Goal: Find specific page/section

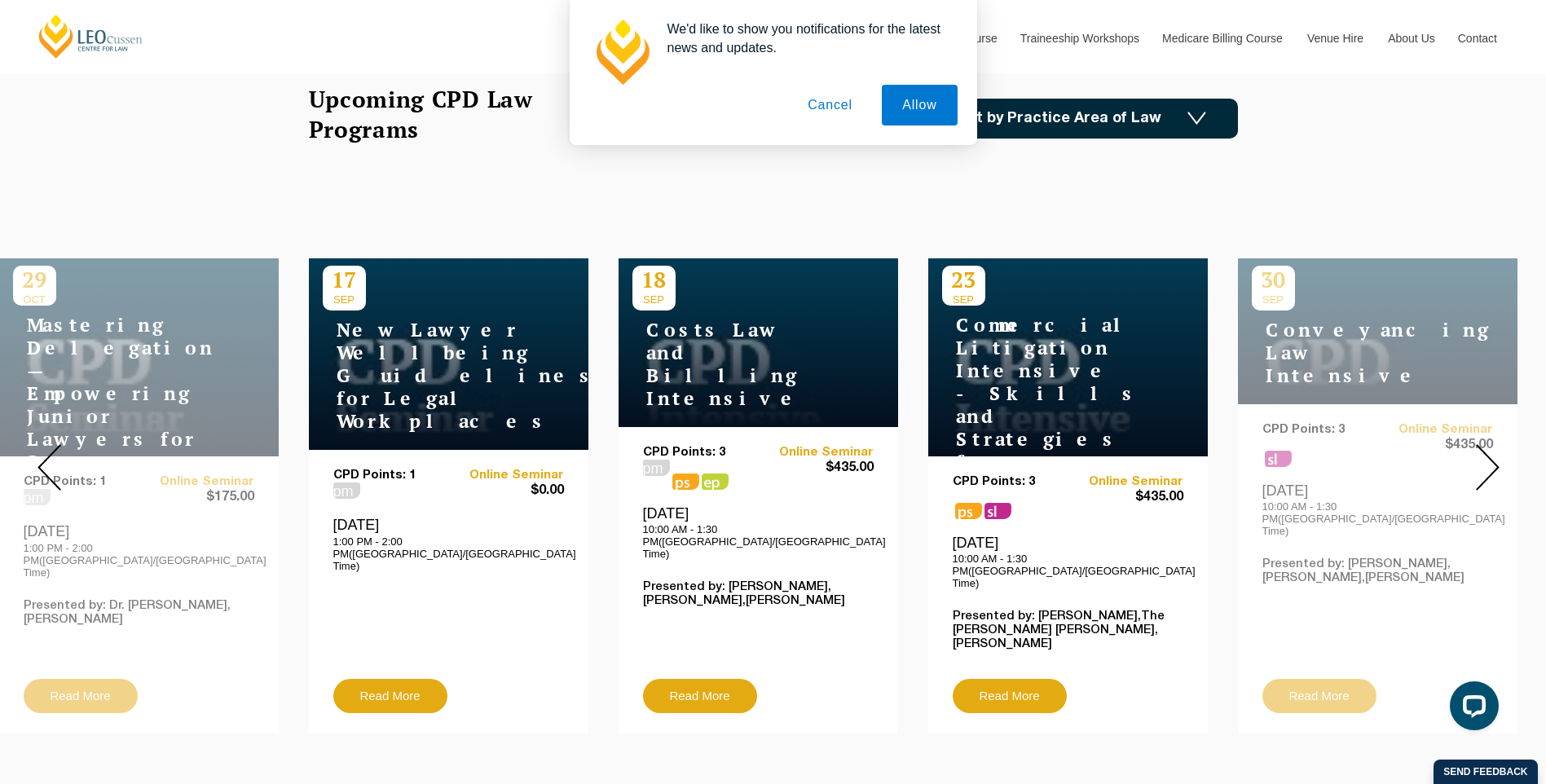
click at [1483, 463] on img at bounding box center [1488, 468] width 23 height 47
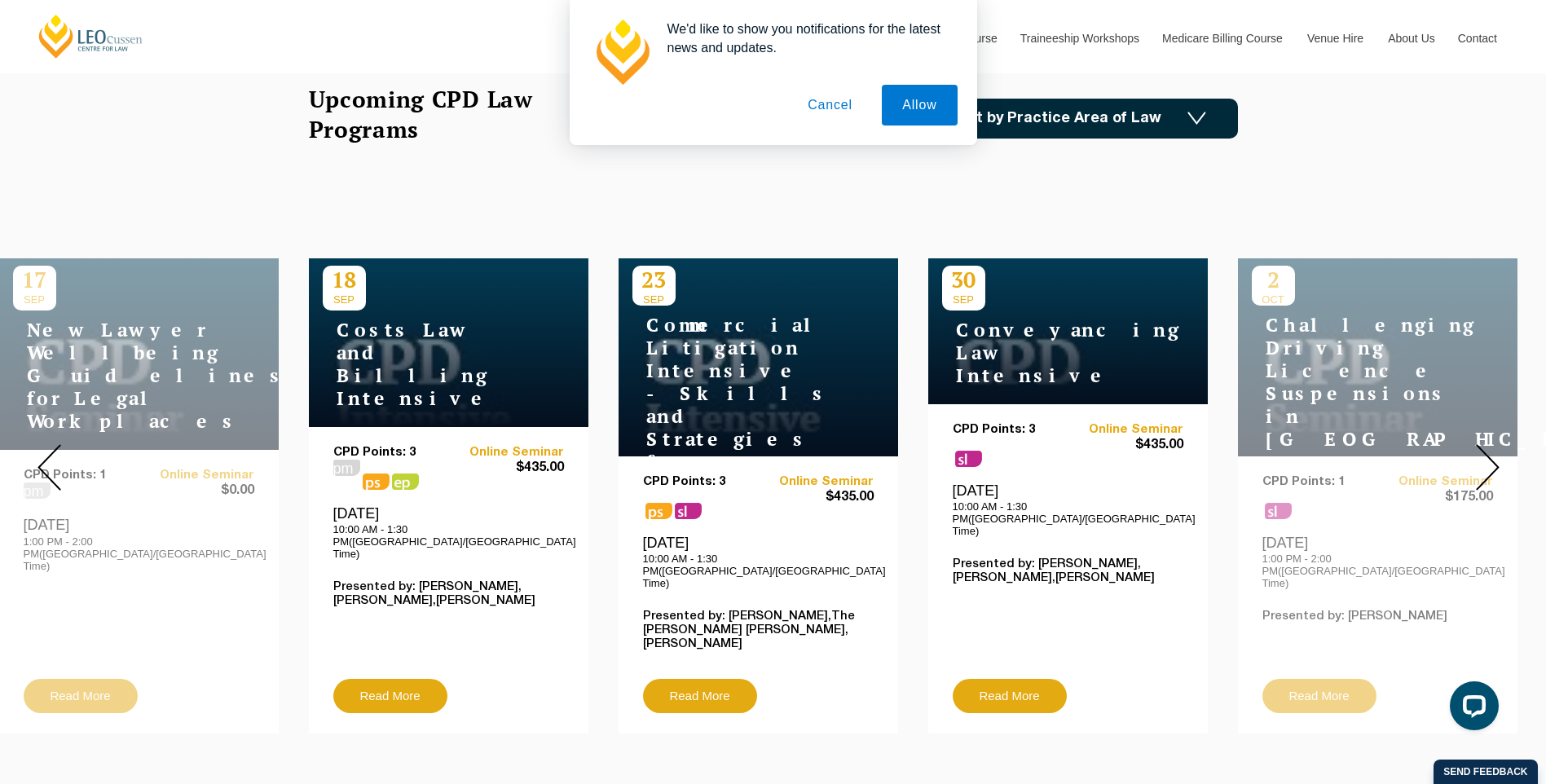
click at [1483, 463] on img at bounding box center [1488, 468] width 23 height 47
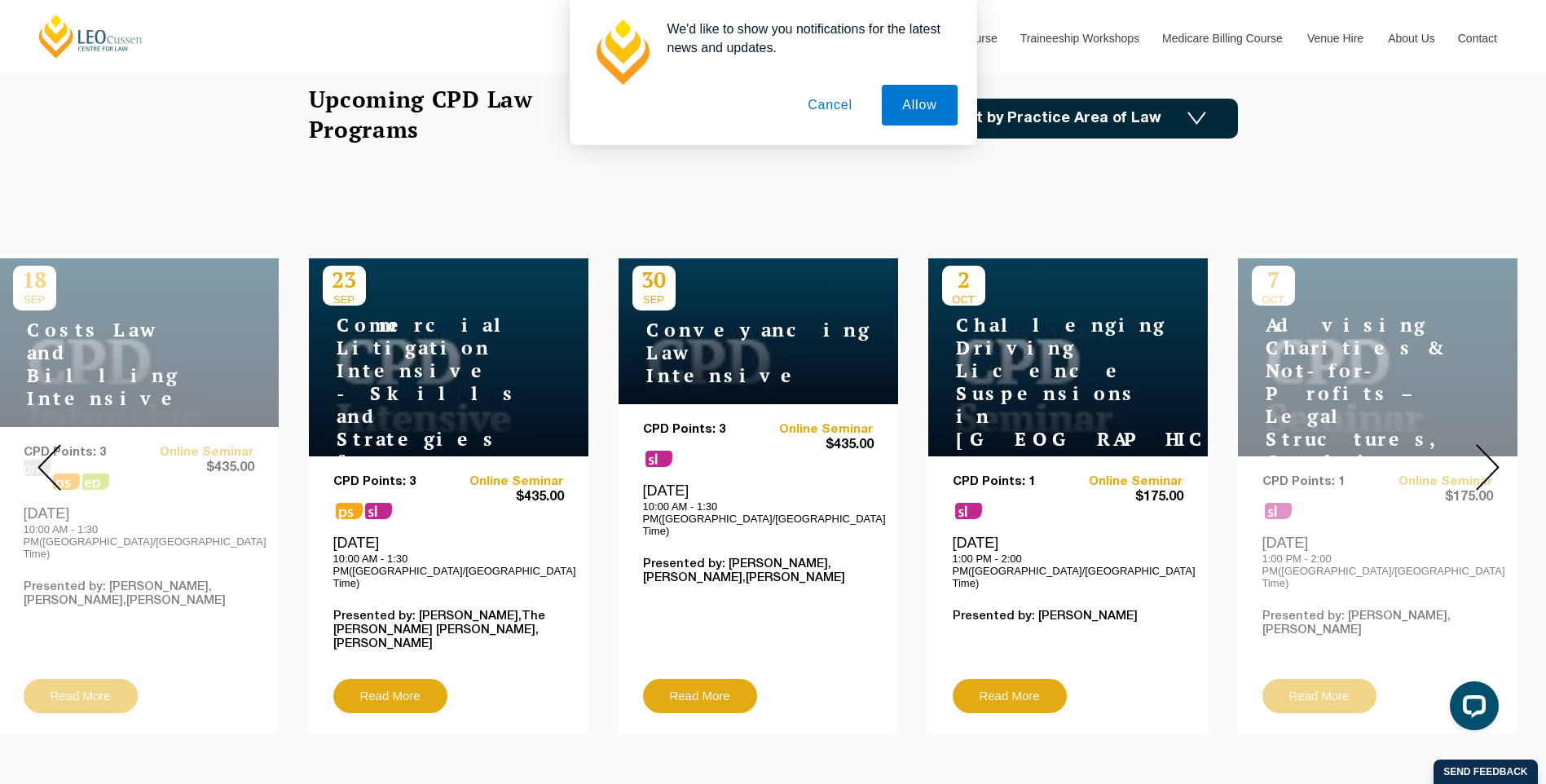
click at [1483, 463] on img at bounding box center [1488, 468] width 23 height 47
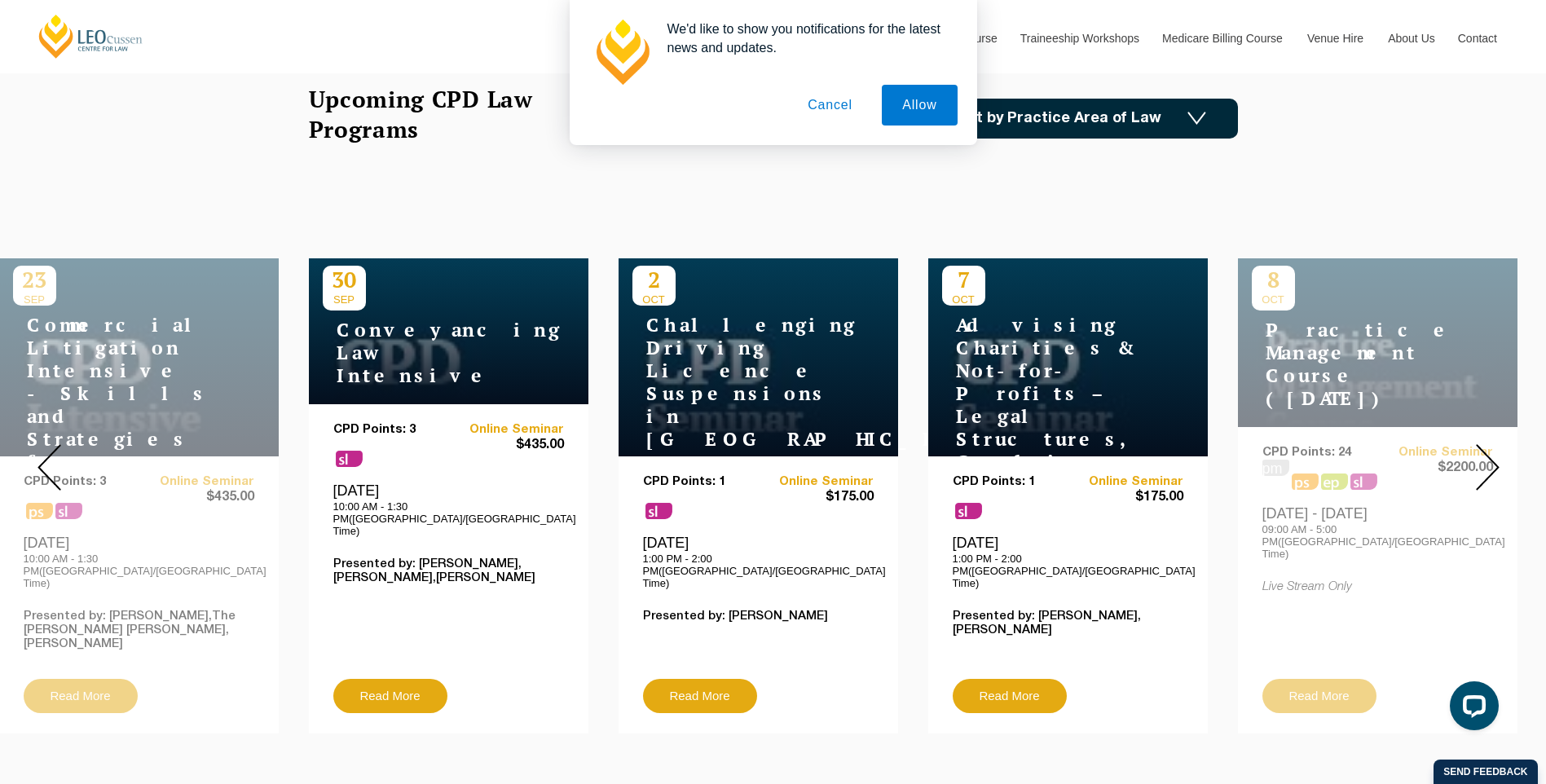
click at [1483, 463] on img at bounding box center [1488, 468] width 23 height 47
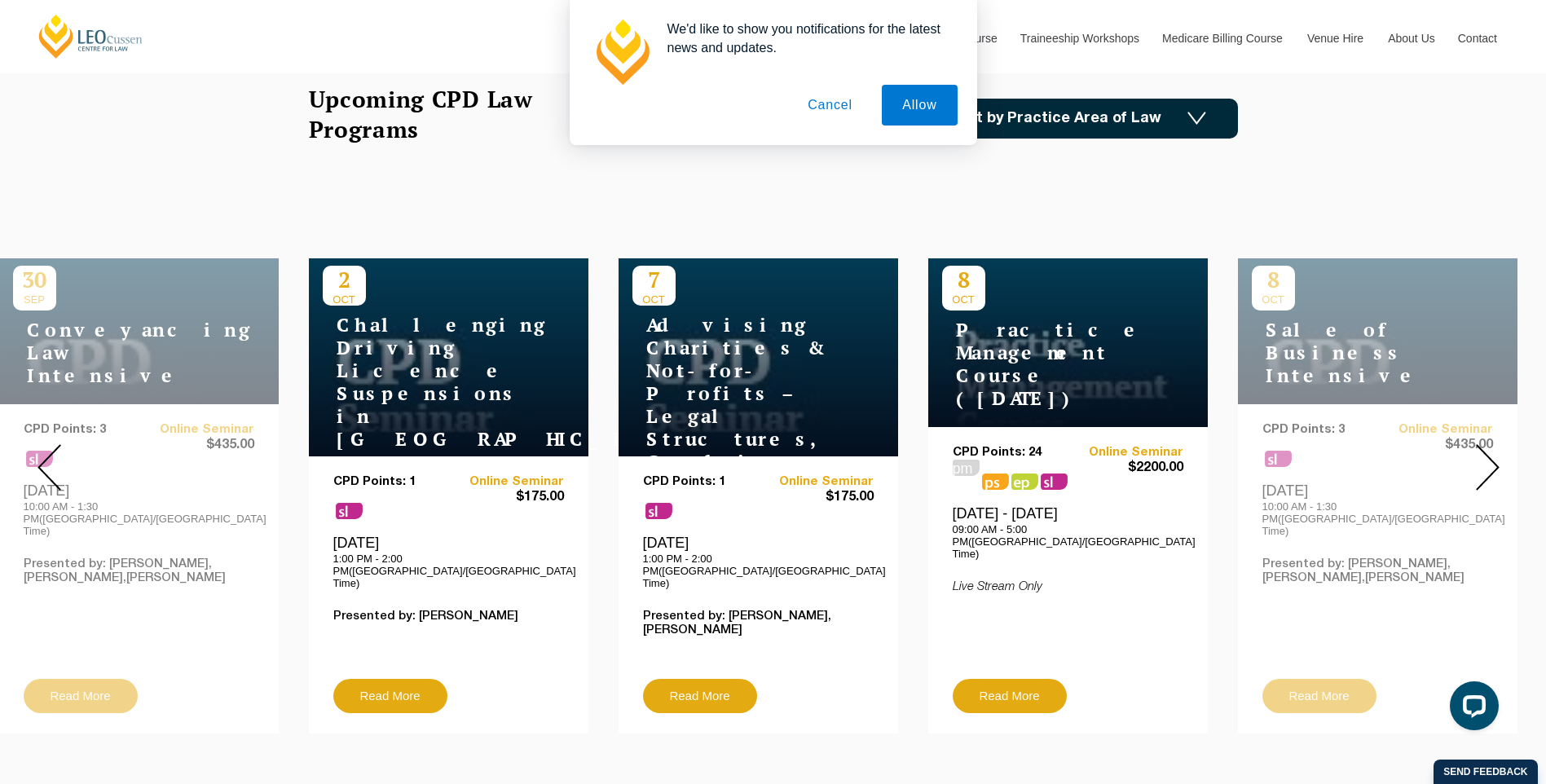
click at [1483, 463] on img at bounding box center [1488, 468] width 23 height 47
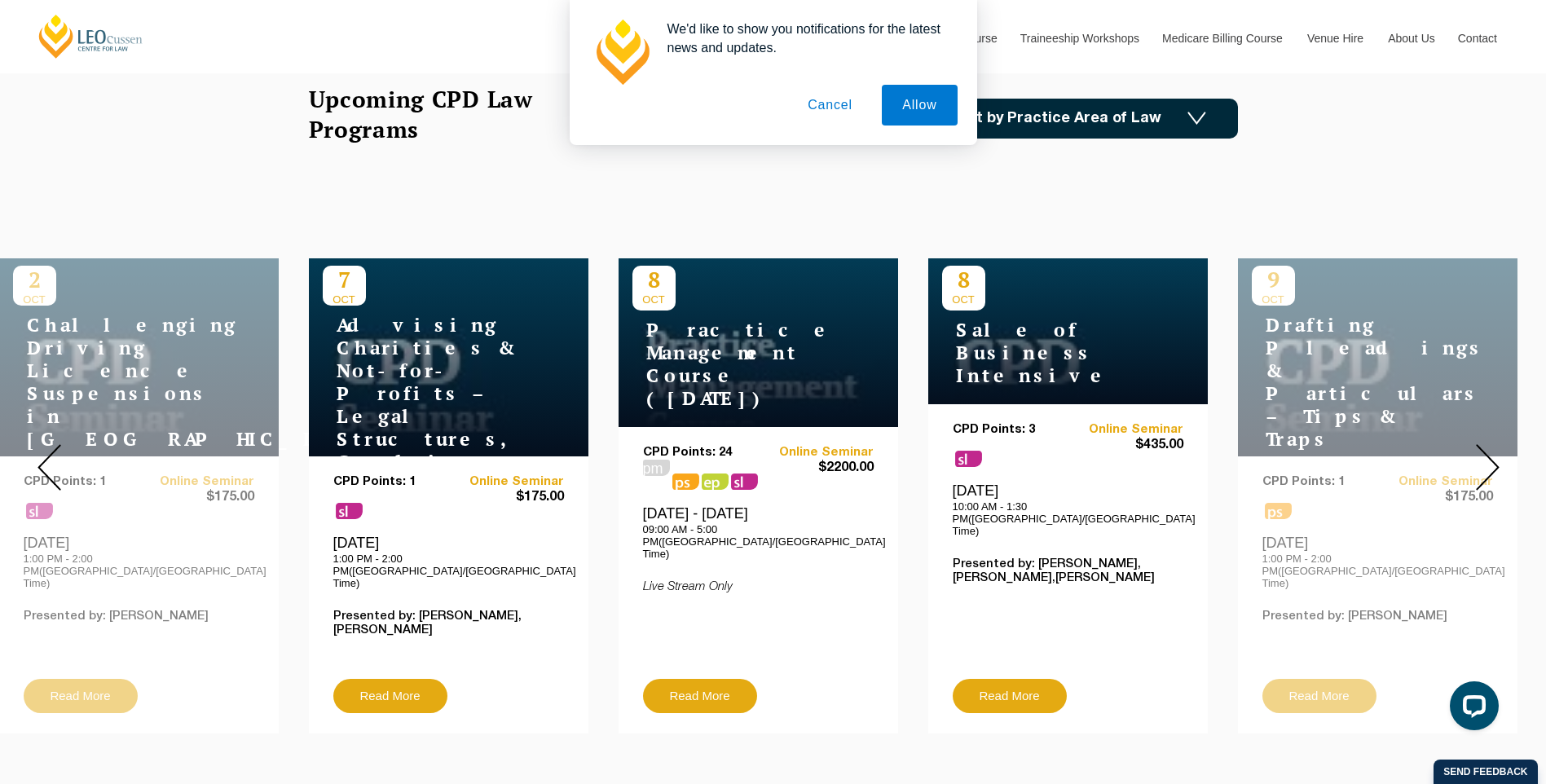
click at [1483, 463] on img at bounding box center [1488, 468] width 23 height 47
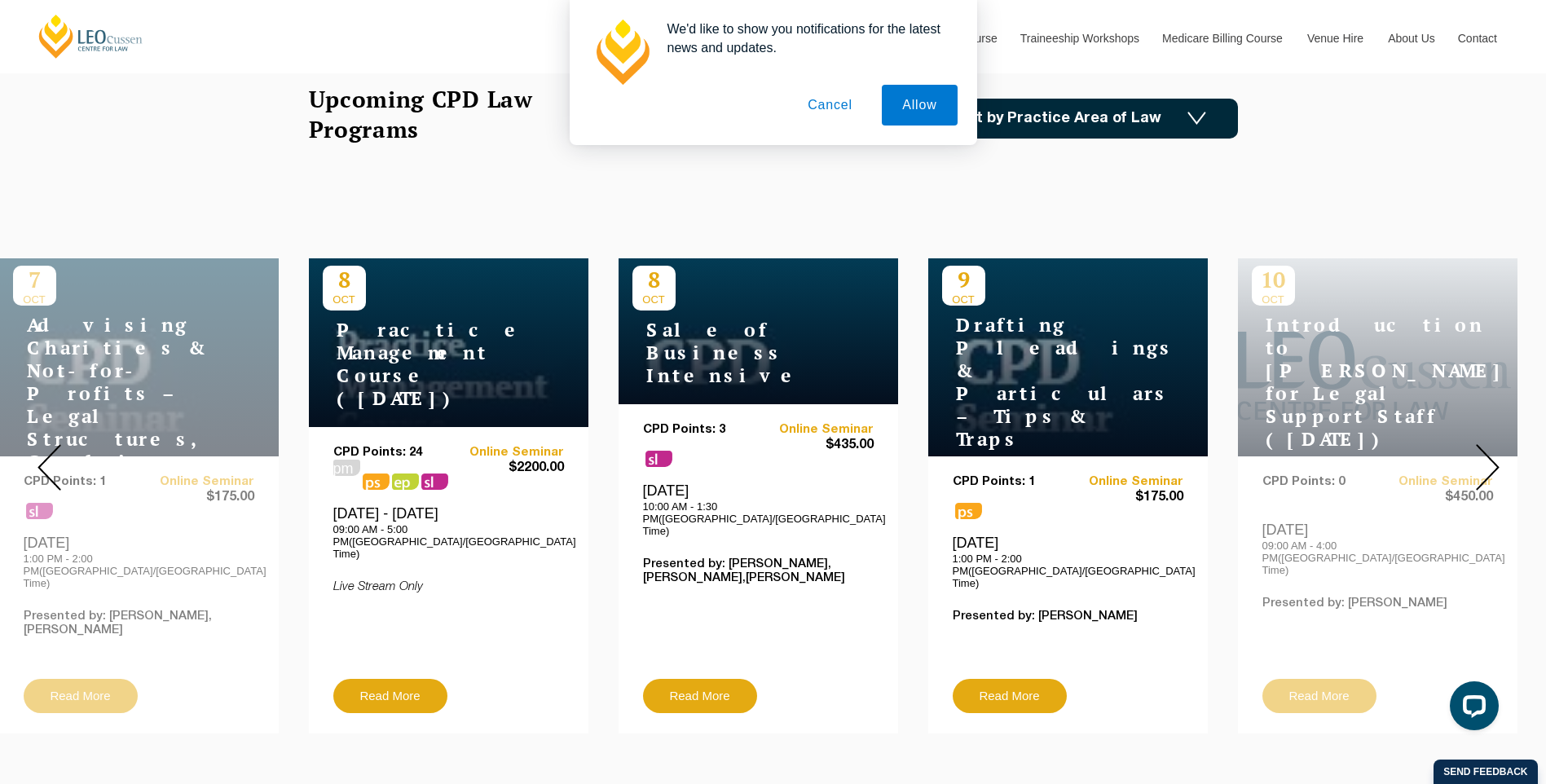
click at [1489, 456] on img at bounding box center [1488, 468] width 23 height 47
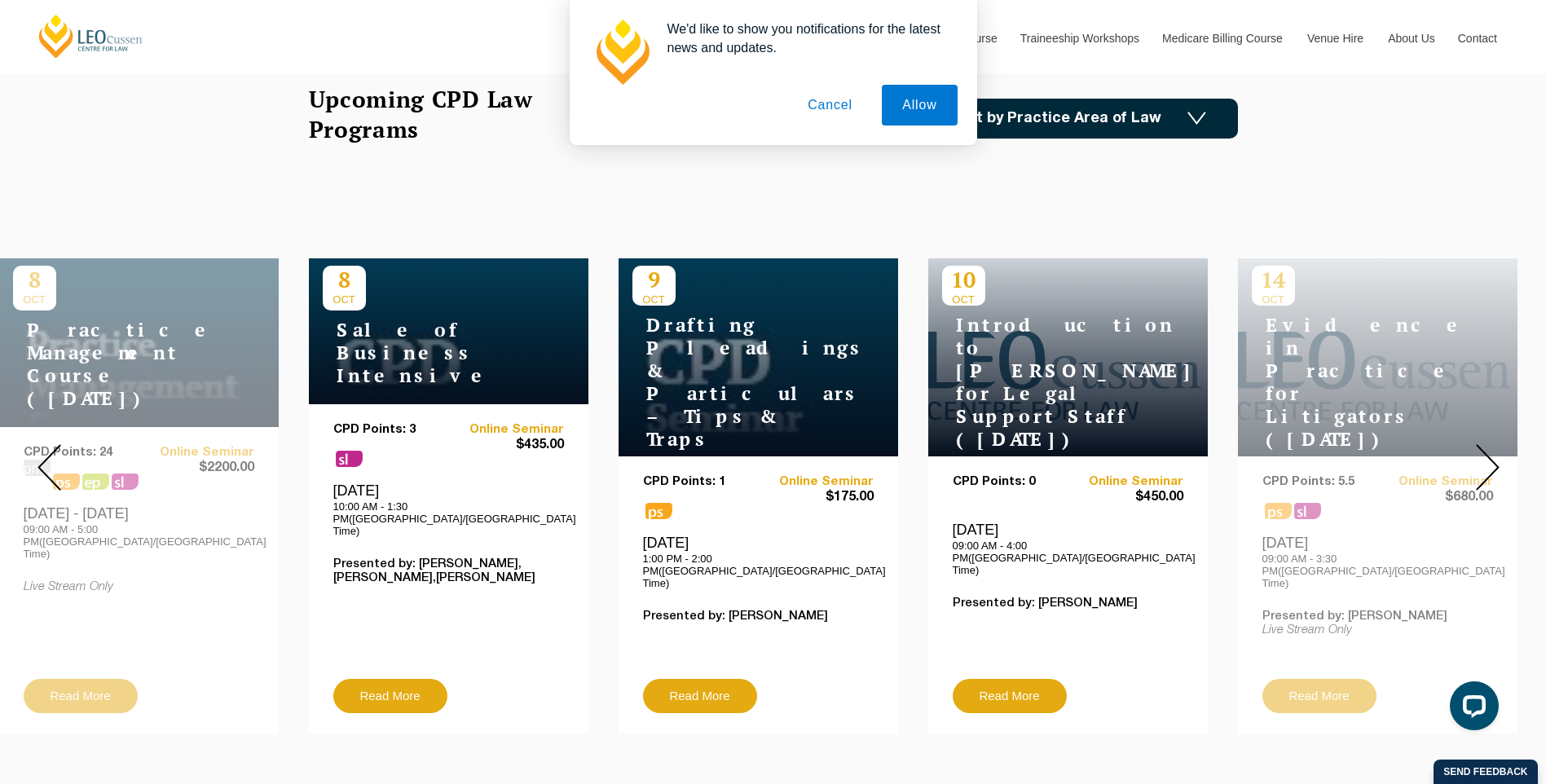
click at [1489, 456] on img at bounding box center [1488, 468] width 23 height 47
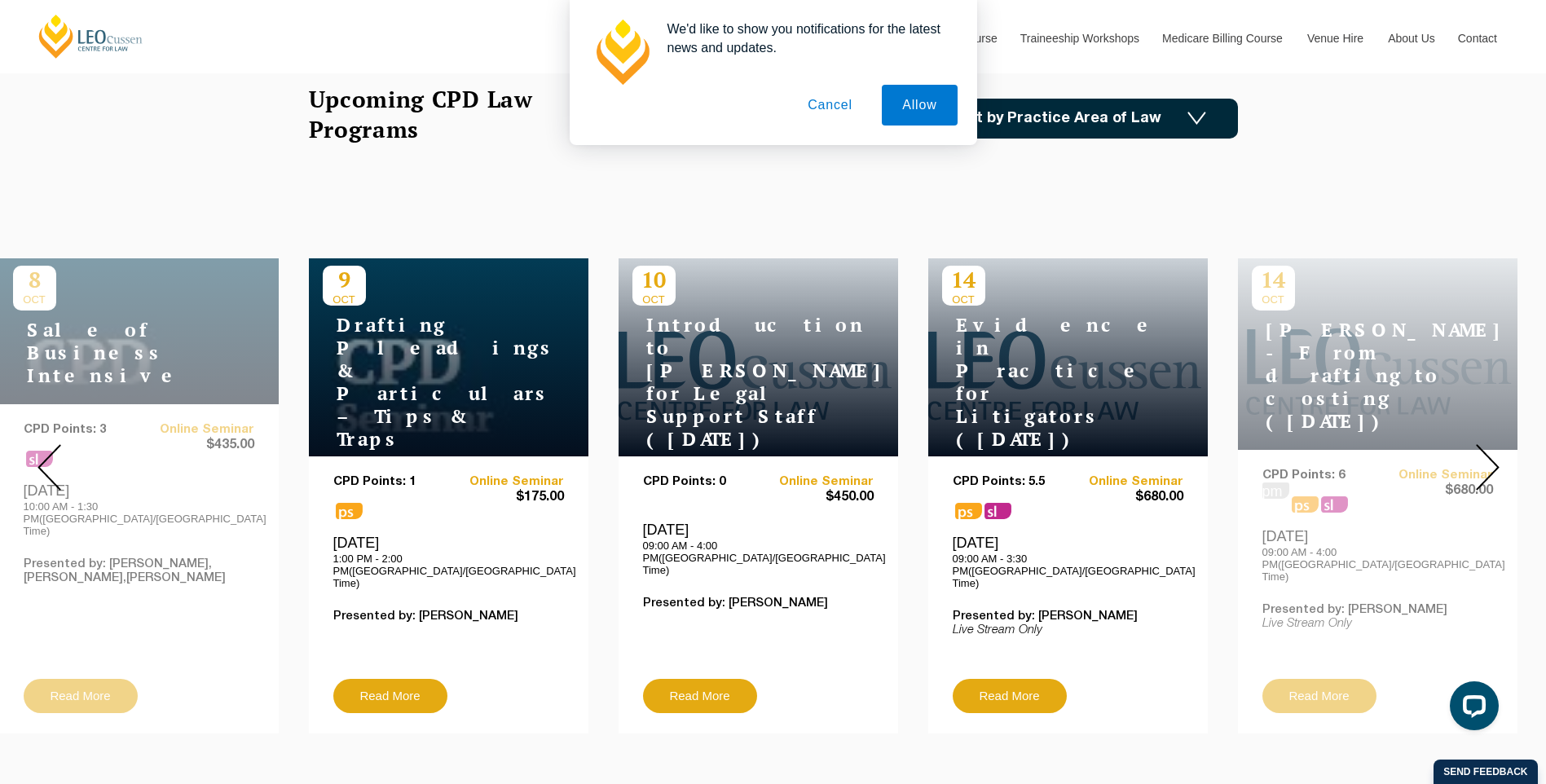
click at [1485, 456] on img at bounding box center [1488, 468] width 23 height 47
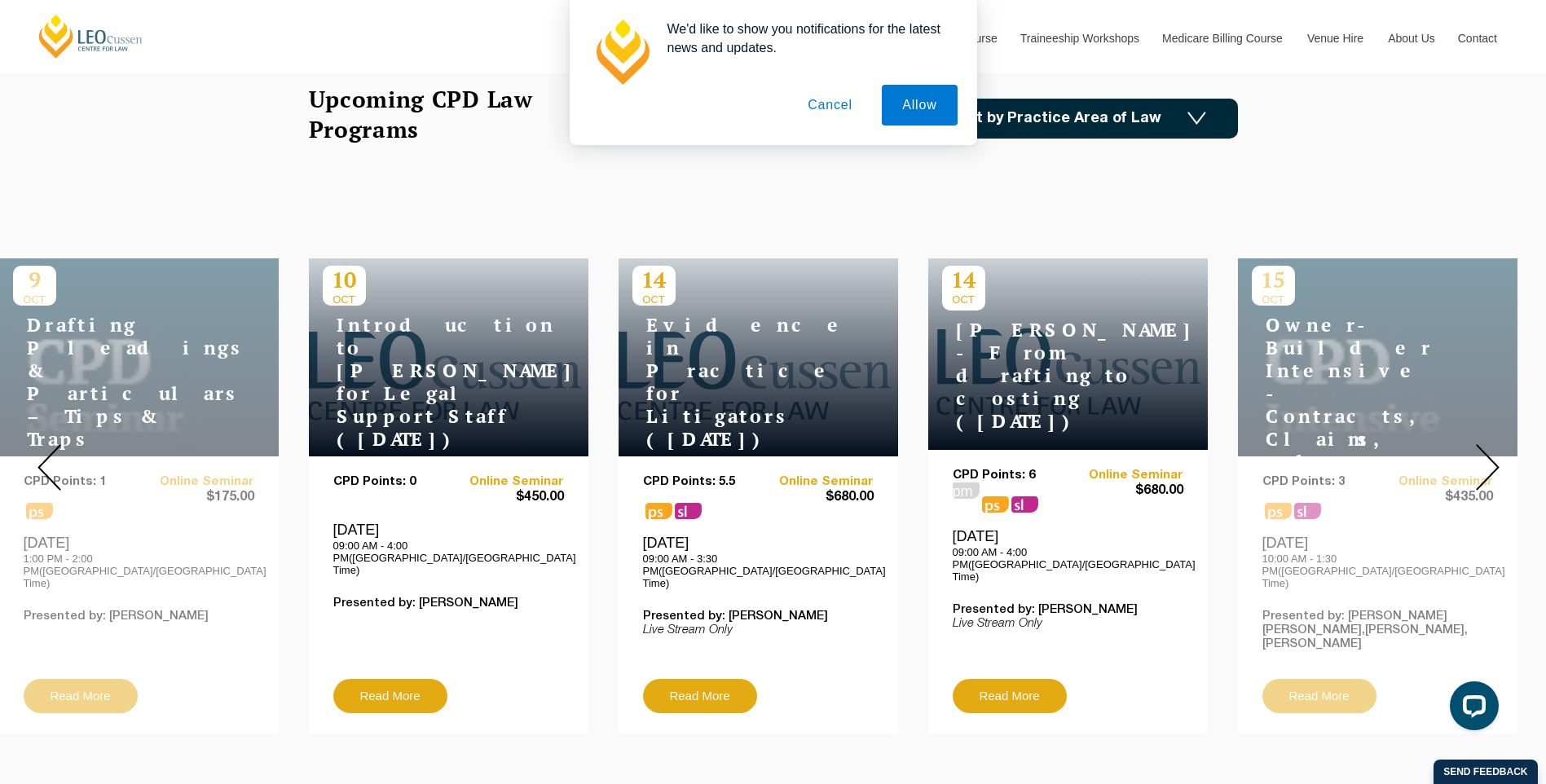
click at [1479, 457] on img at bounding box center [1488, 468] width 23 height 47
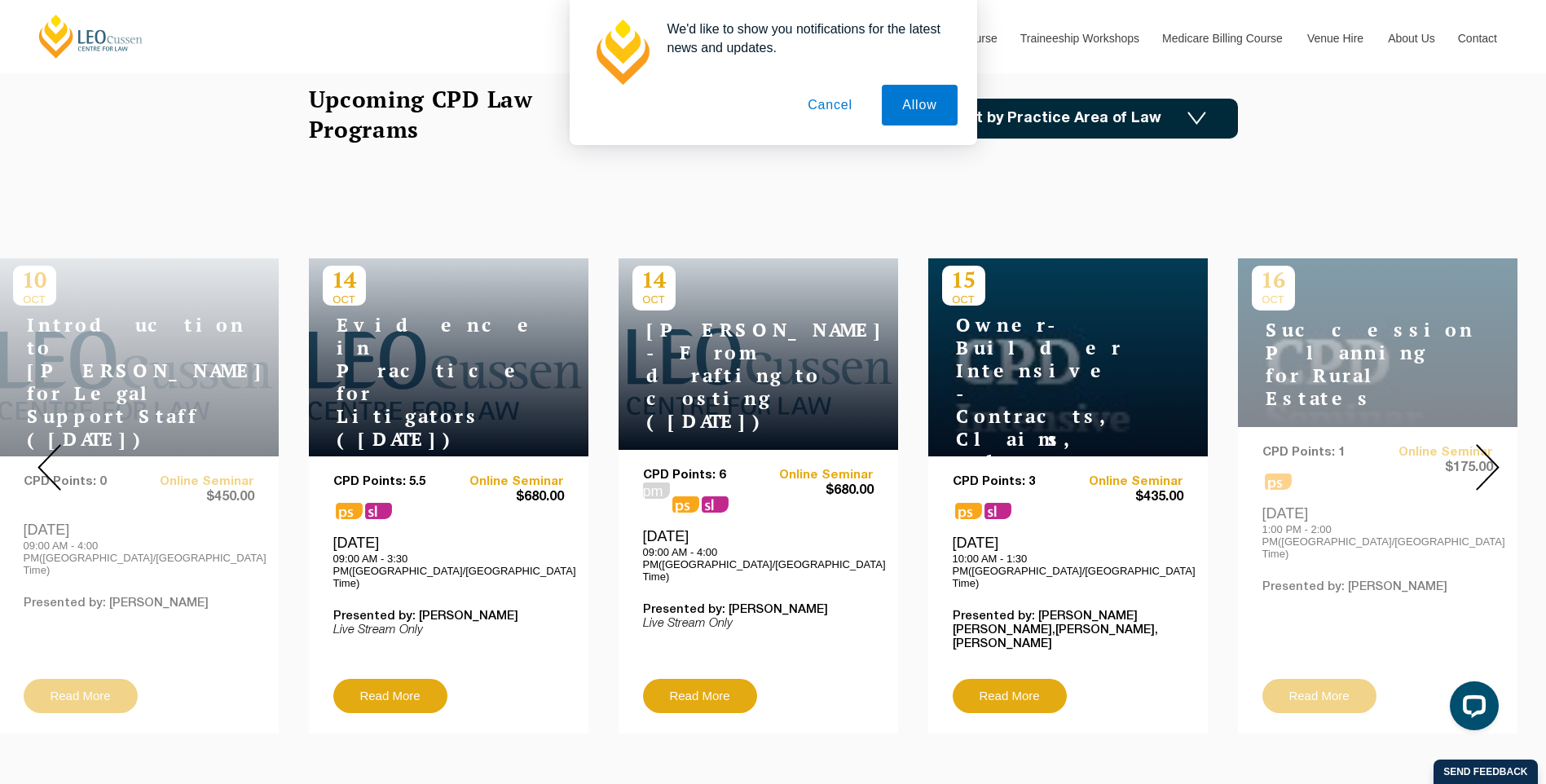
click at [1479, 457] on img at bounding box center [1488, 468] width 23 height 47
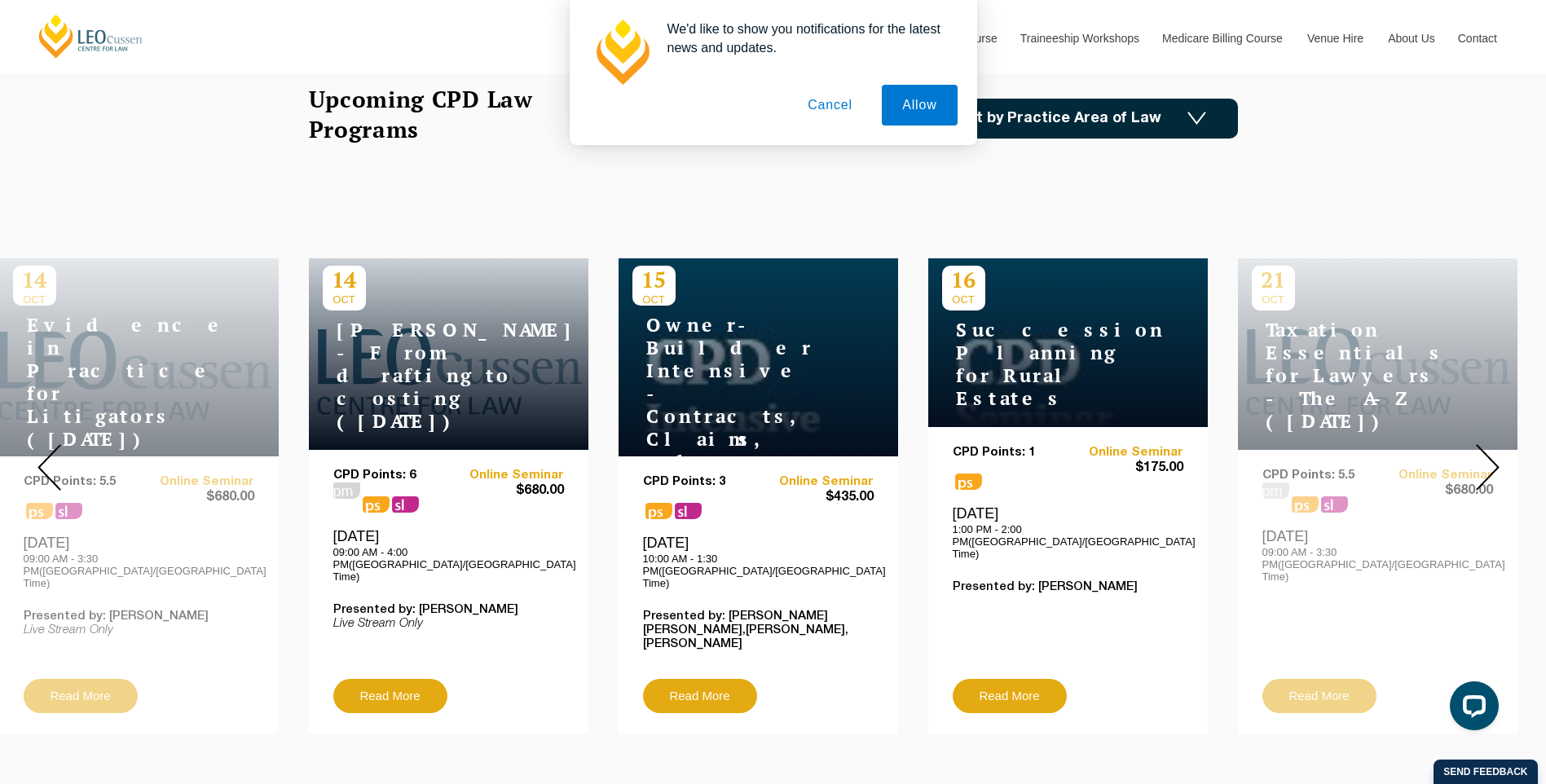
click at [1484, 455] on img at bounding box center [1488, 468] width 23 height 47
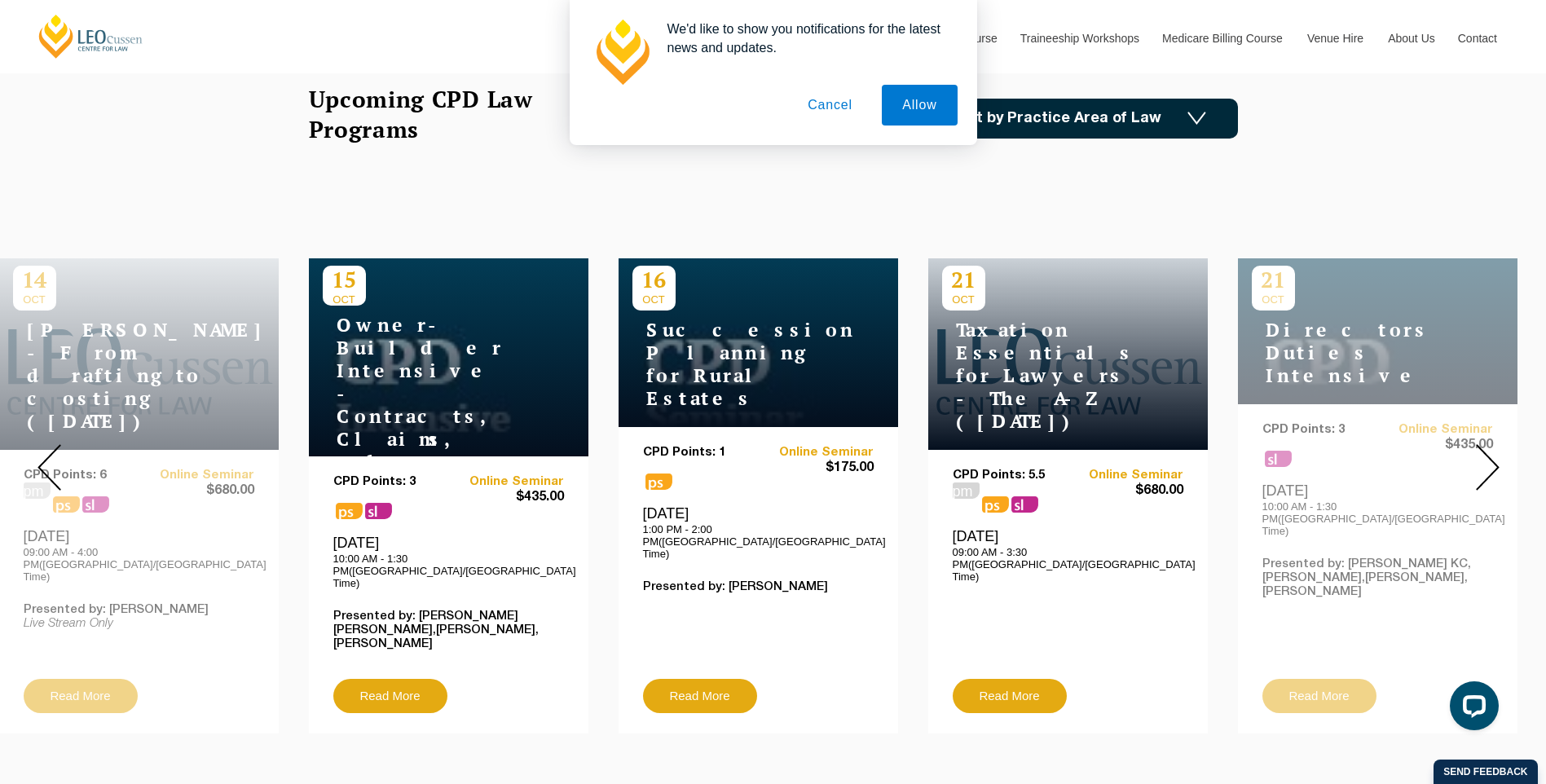
click at [1482, 456] on img at bounding box center [1488, 468] width 23 height 47
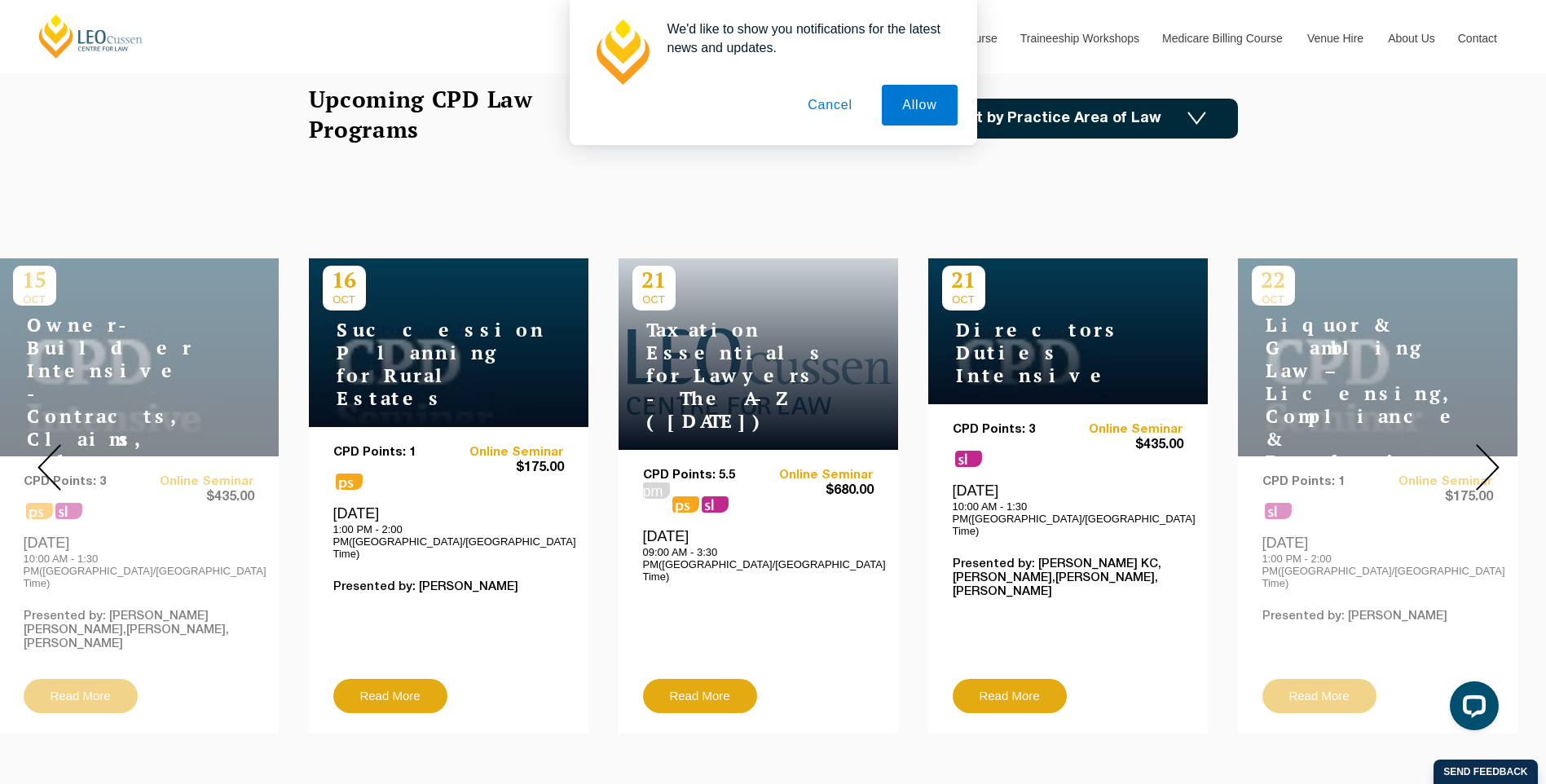
click at [1481, 456] on img at bounding box center [1488, 468] width 23 height 47
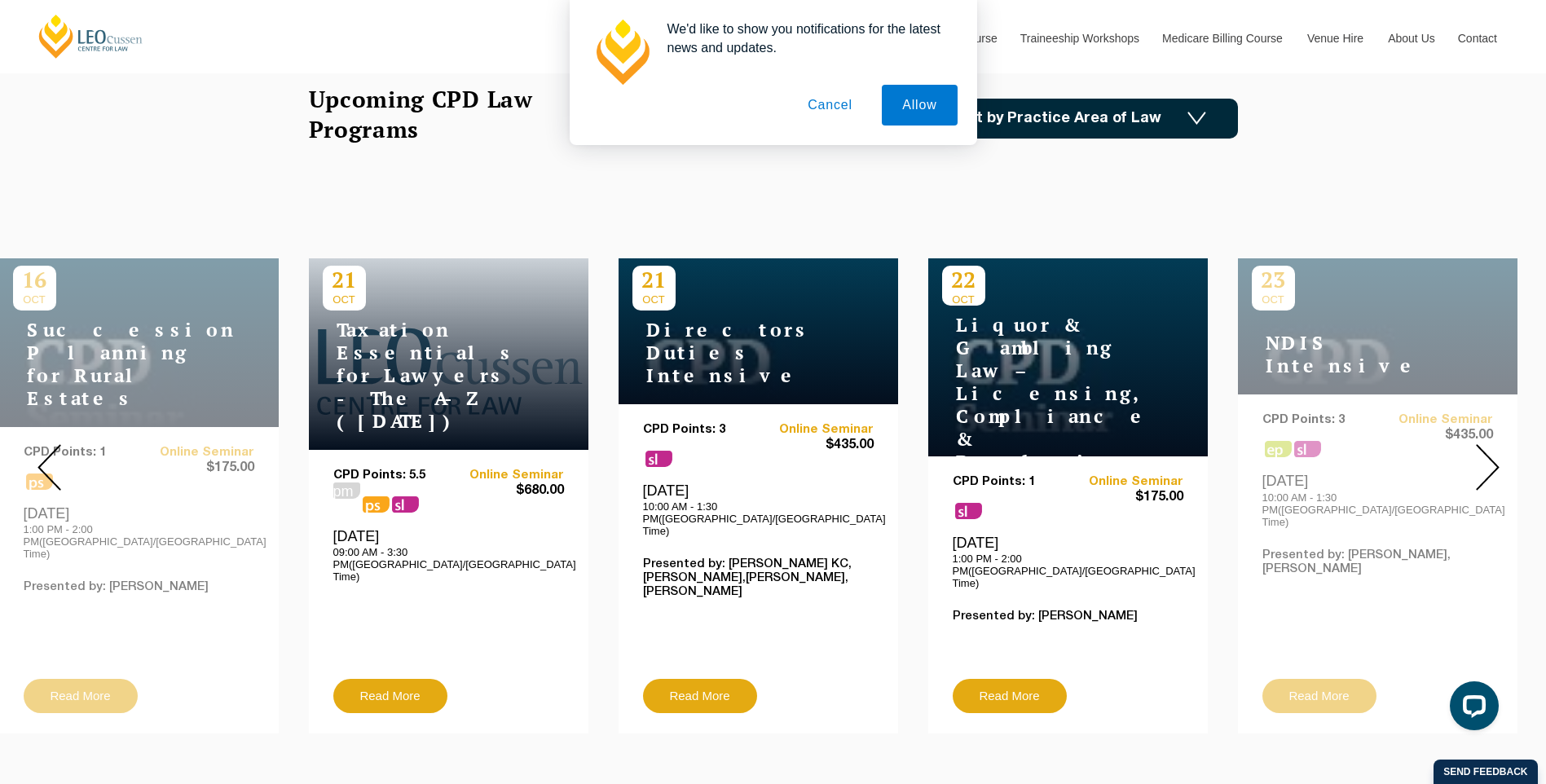
click at [1481, 456] on img at bounding box center [1488, 468] width 23 height 47
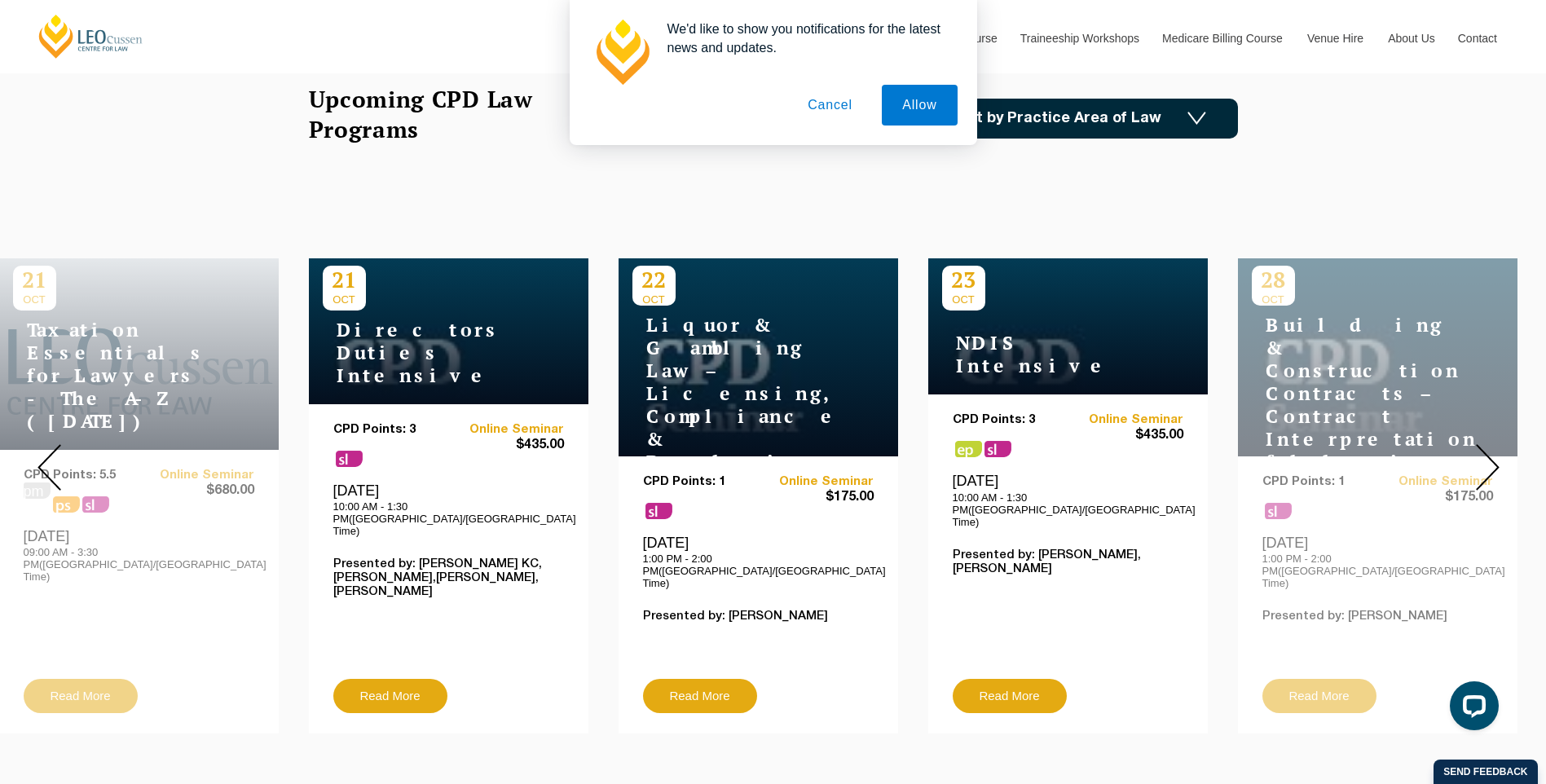
click at [1481, 456] on img at bounding box center [1488, 468] width 23 height 47
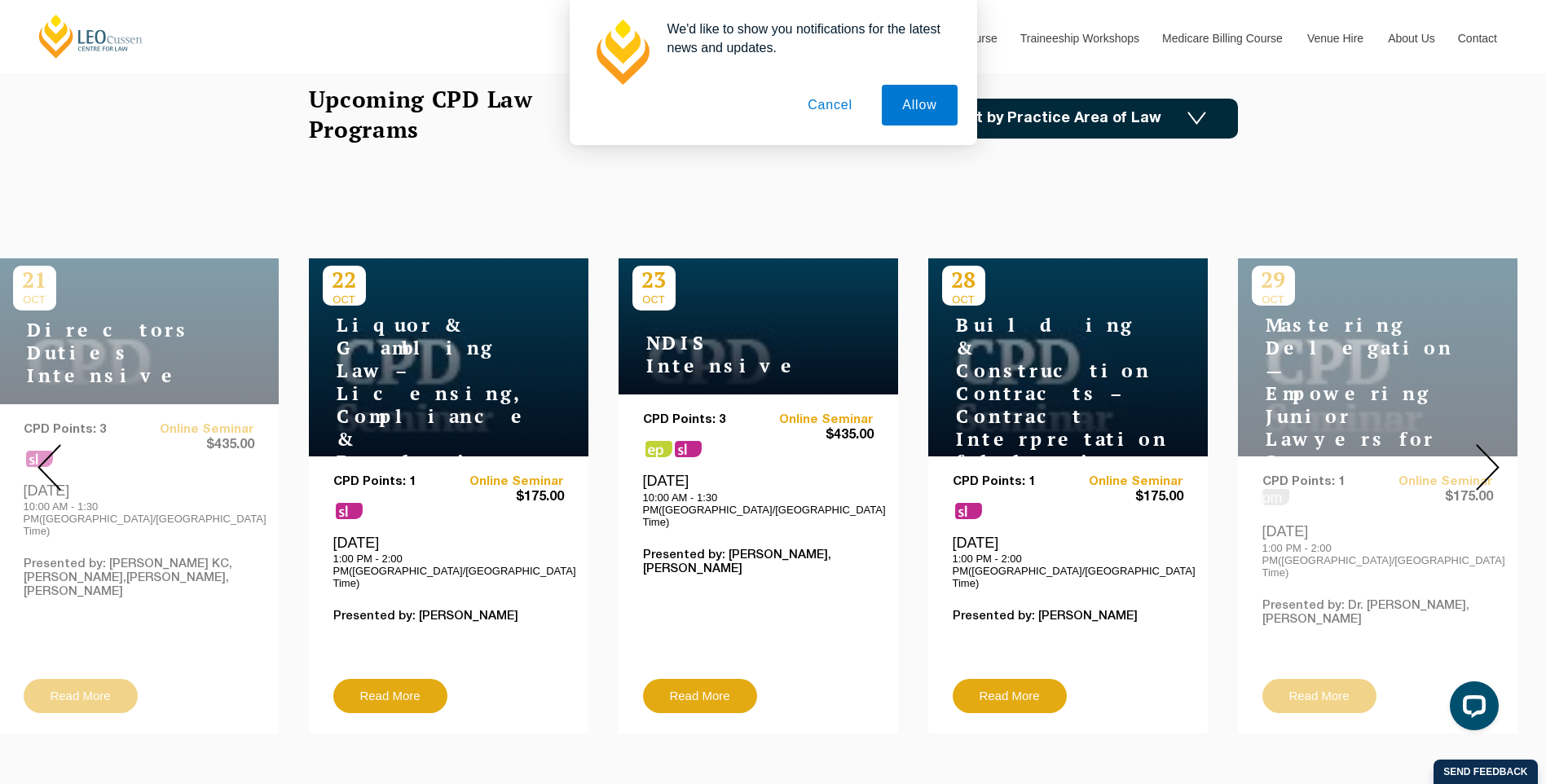
click at [1481, 456] on img at bounding box center [1488, 468] width 23 height 47
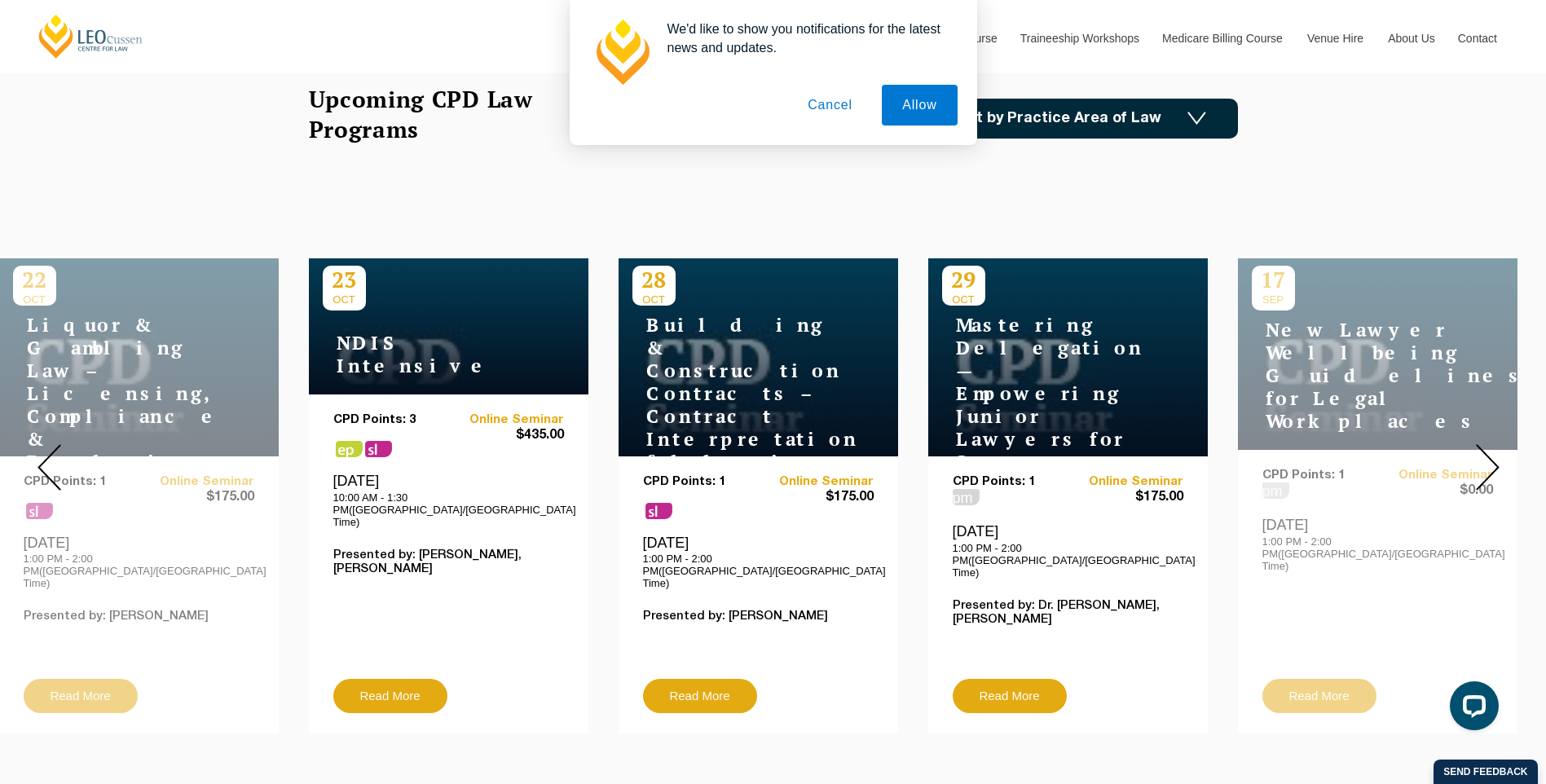
click at [1481, 456] on img at bounding box center [1488, 468] width 23 height 47
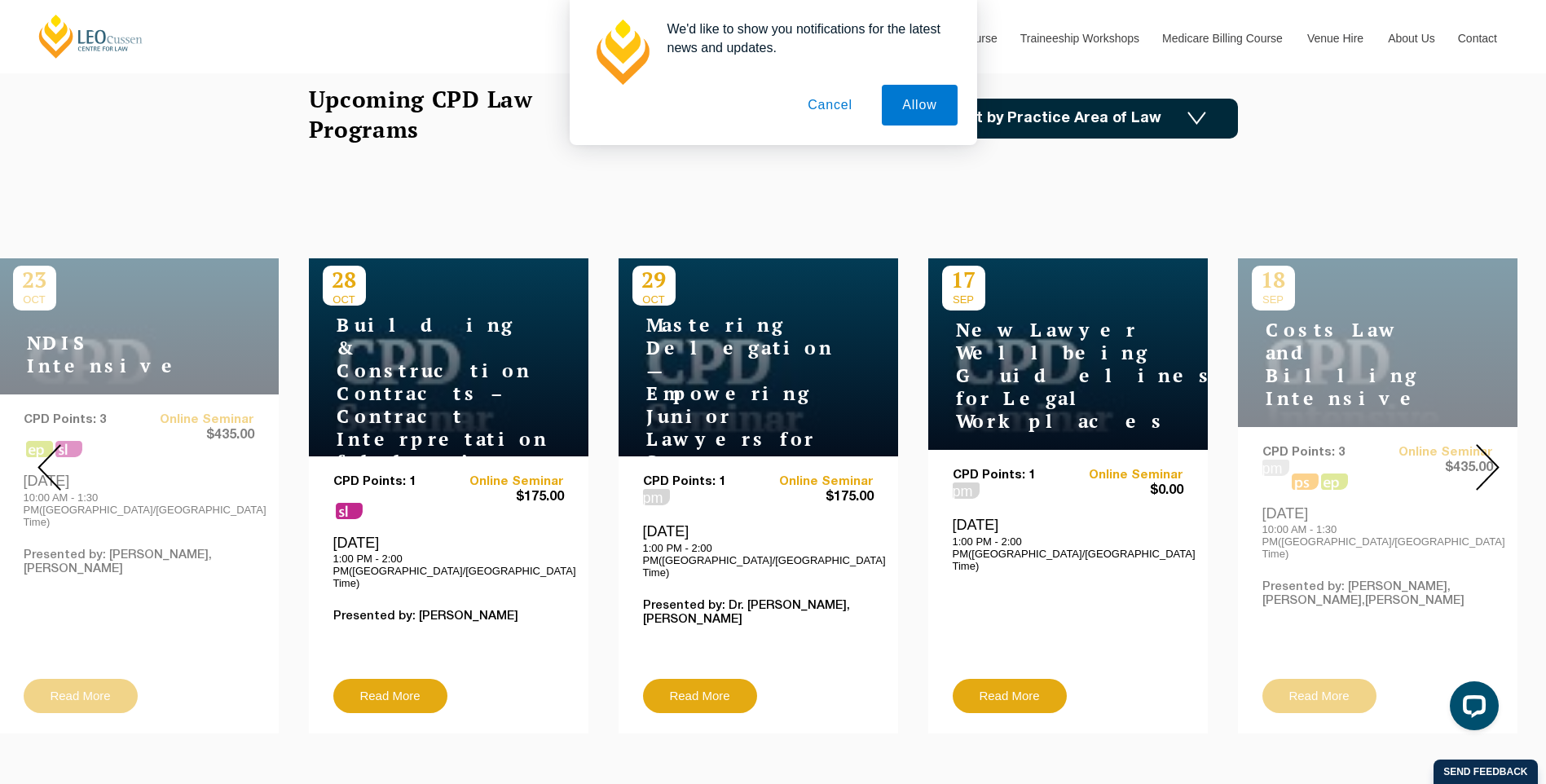
click at [1481, 456] on img at bounding box center [1488, 468] width 23 height 47
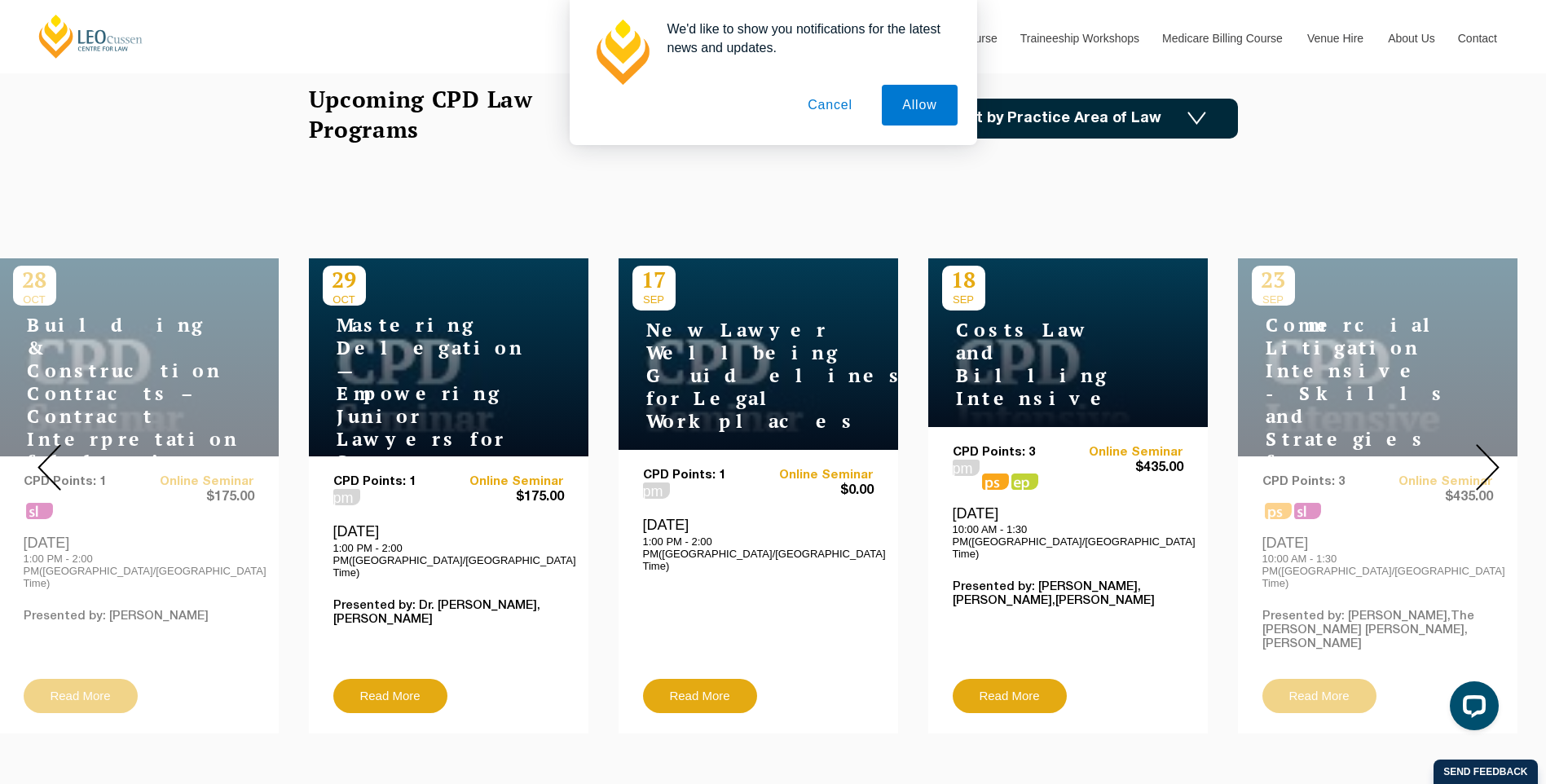
click at [1481, 456] on img at bounding box center [1488, 468] width 23 height 47
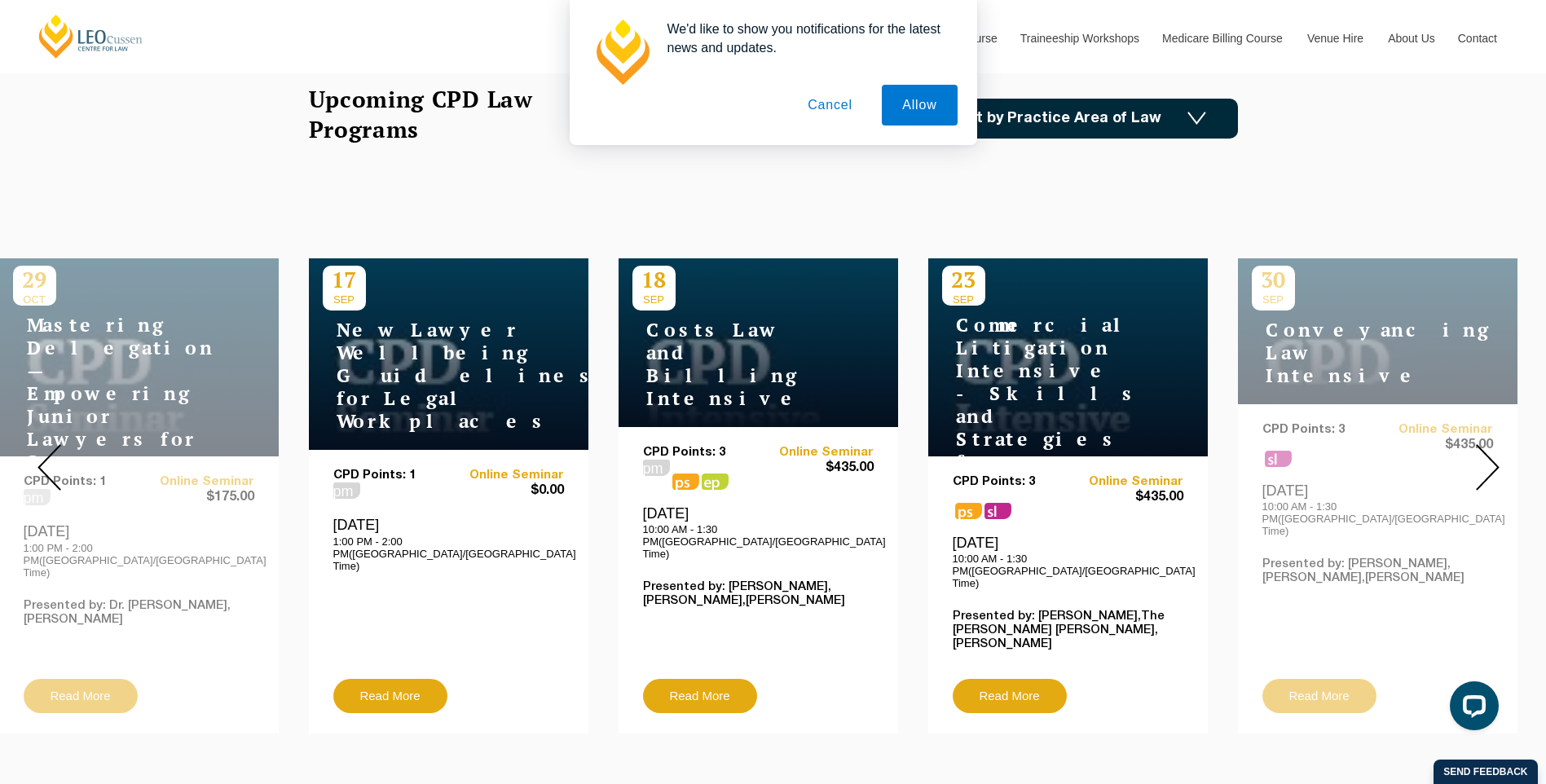
click at [1481, 456] on img at bounding box center [1488, 468] width 23 height 47
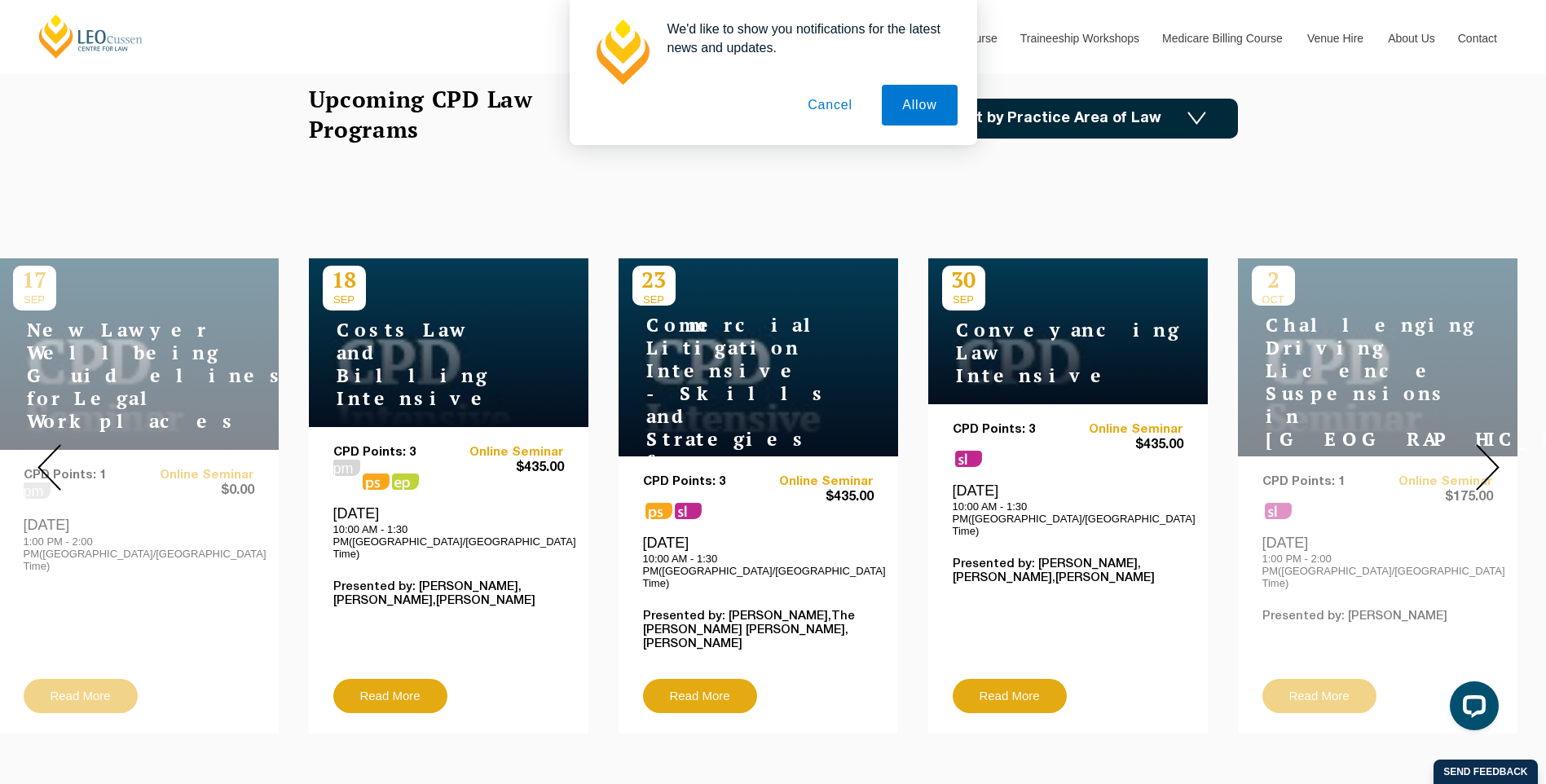
click at [1481, 456] on img at bounding box center [1488, 468] width 23 height 47
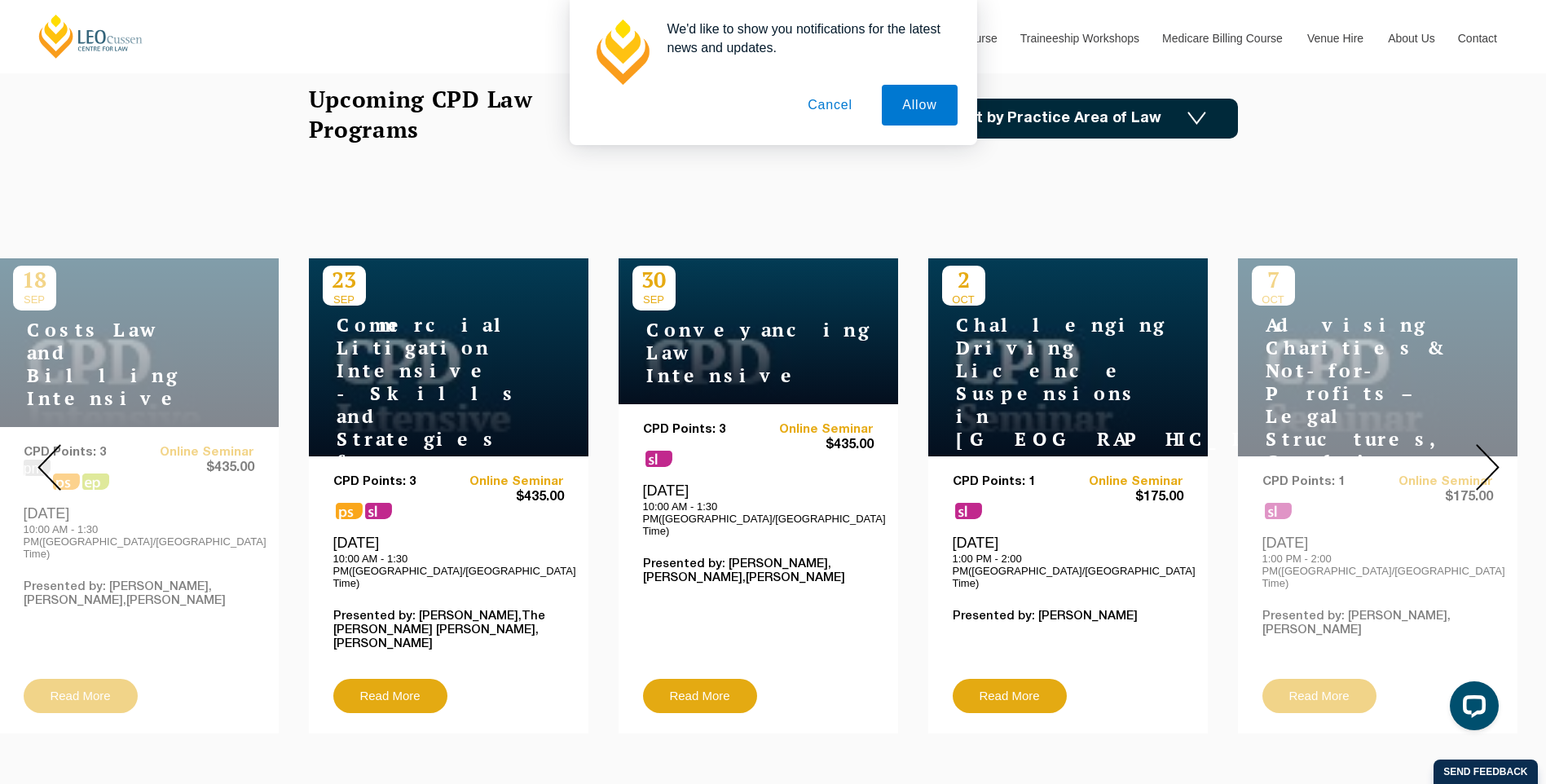
click at [1481, 456] on img at bounding box center [1488, 468] width 23 height 47
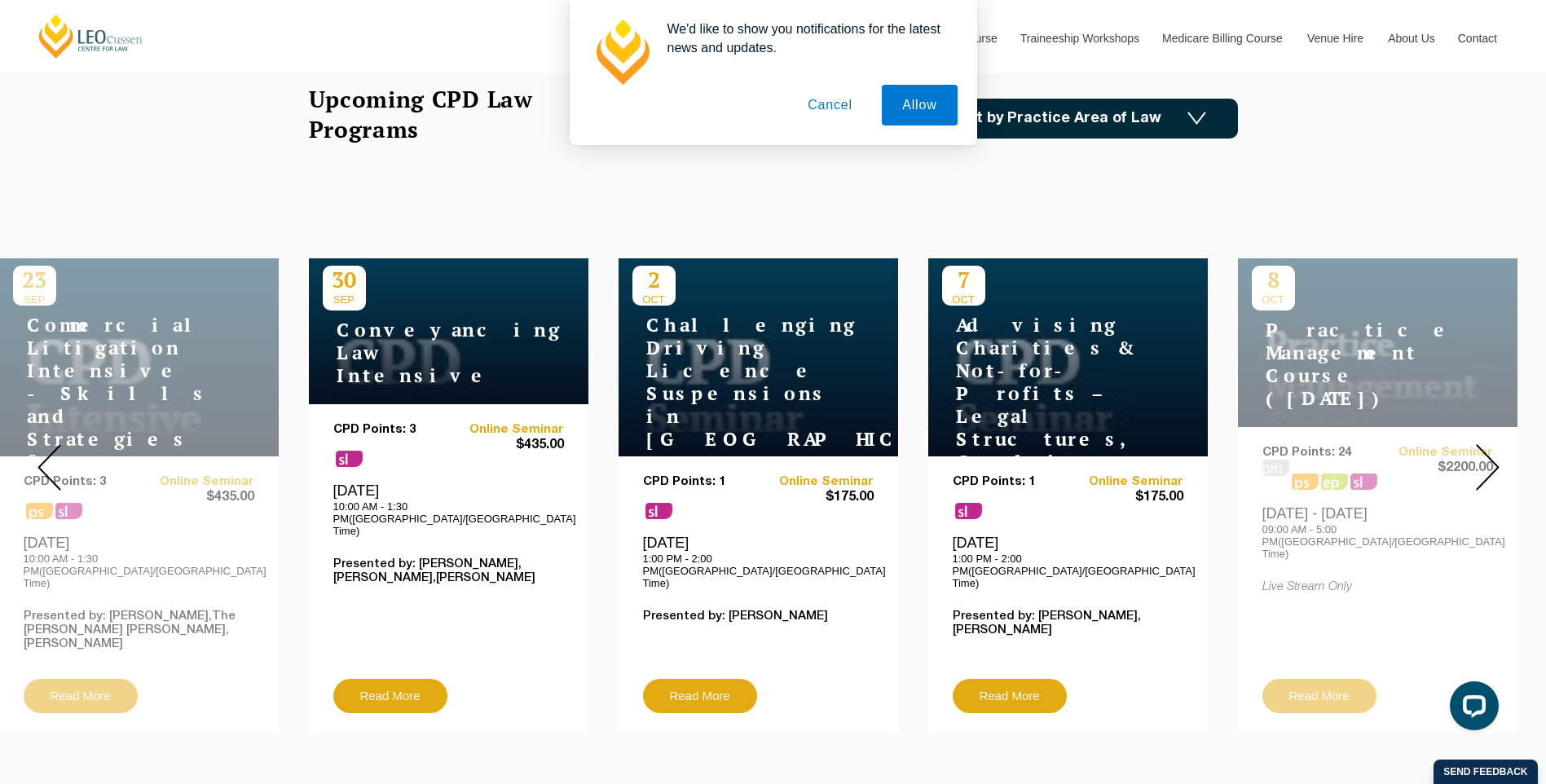
click at [1481, 456] on img at bounding box center [1488, 468] width 23 height 47
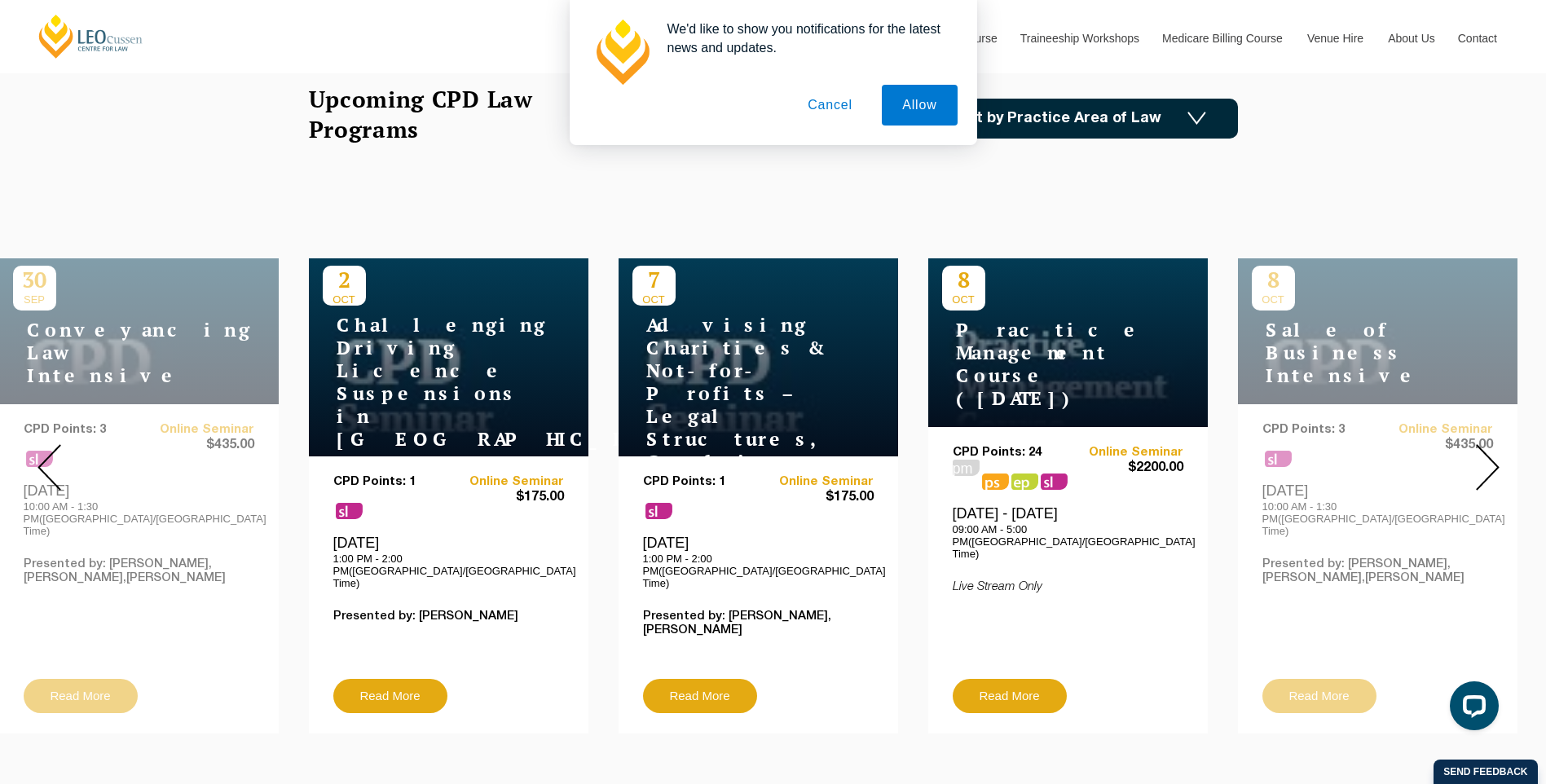
click at [1481, 456] on img at bounding box center [1488, 468] width 23 height 47
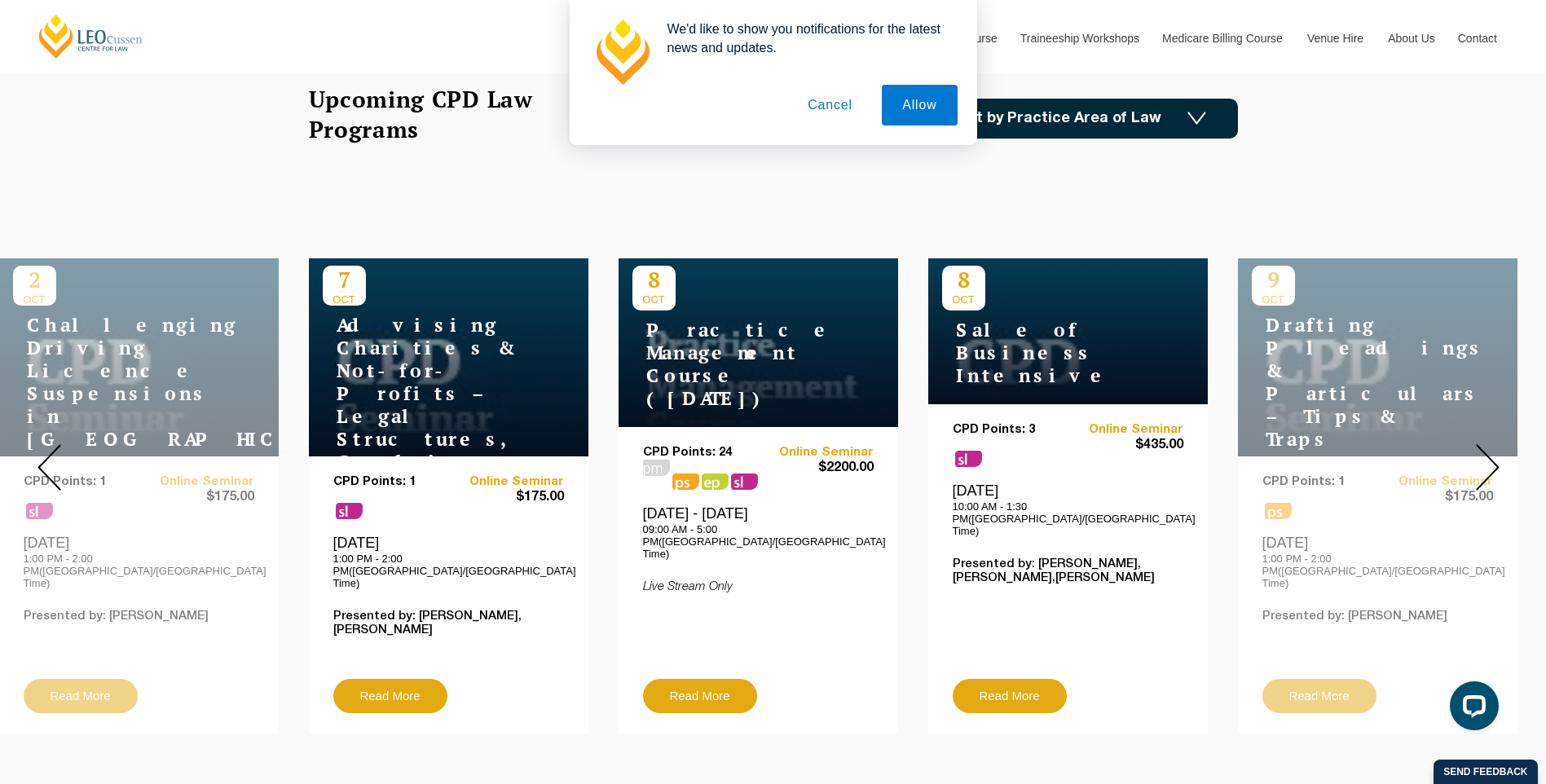
click at [1481, 456] on img at bounding box center [1488, 468] width 23 height 47
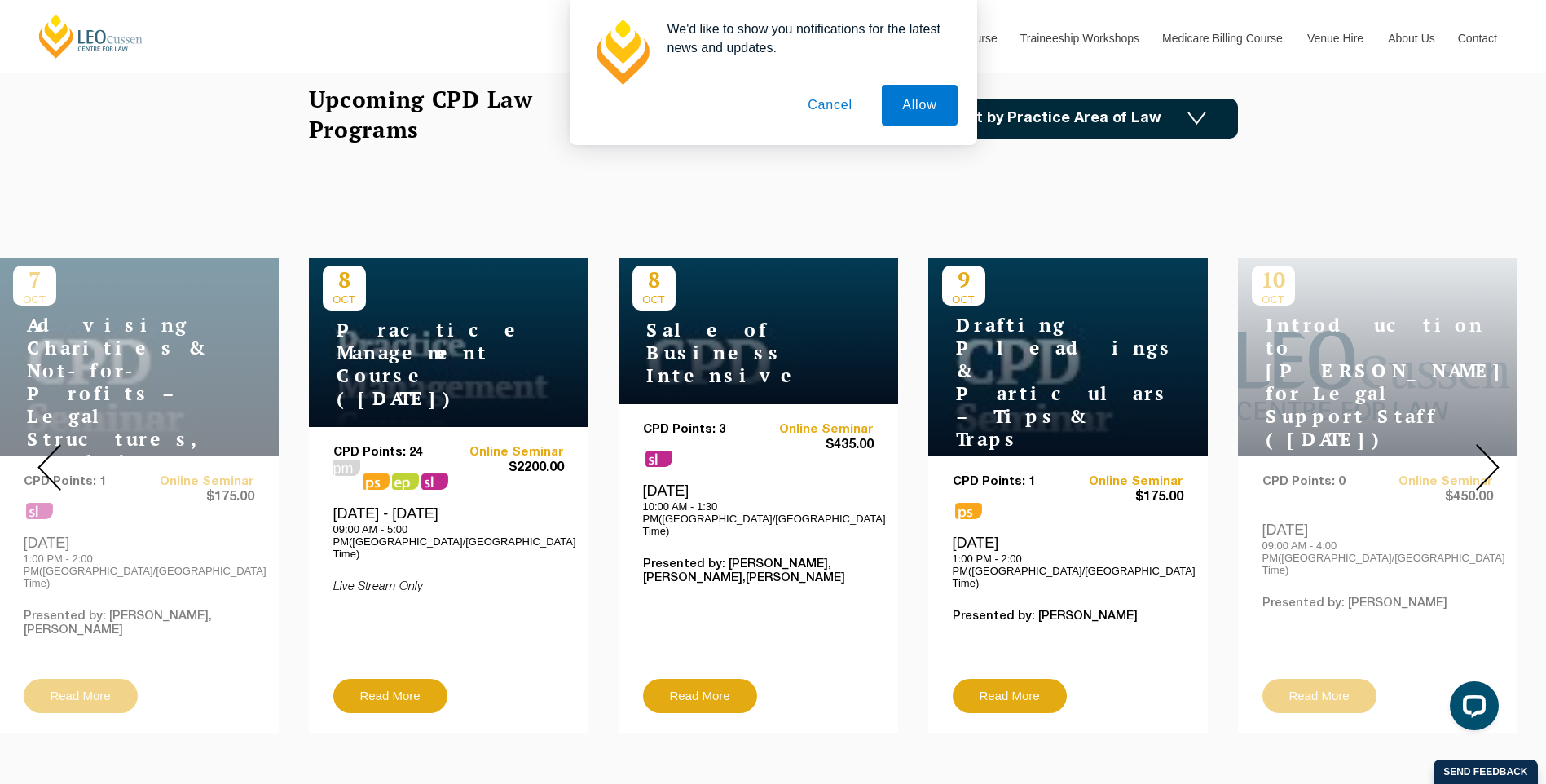
click at [1481, 456] on img at bounding box center [1488, 468] width 23 height 47
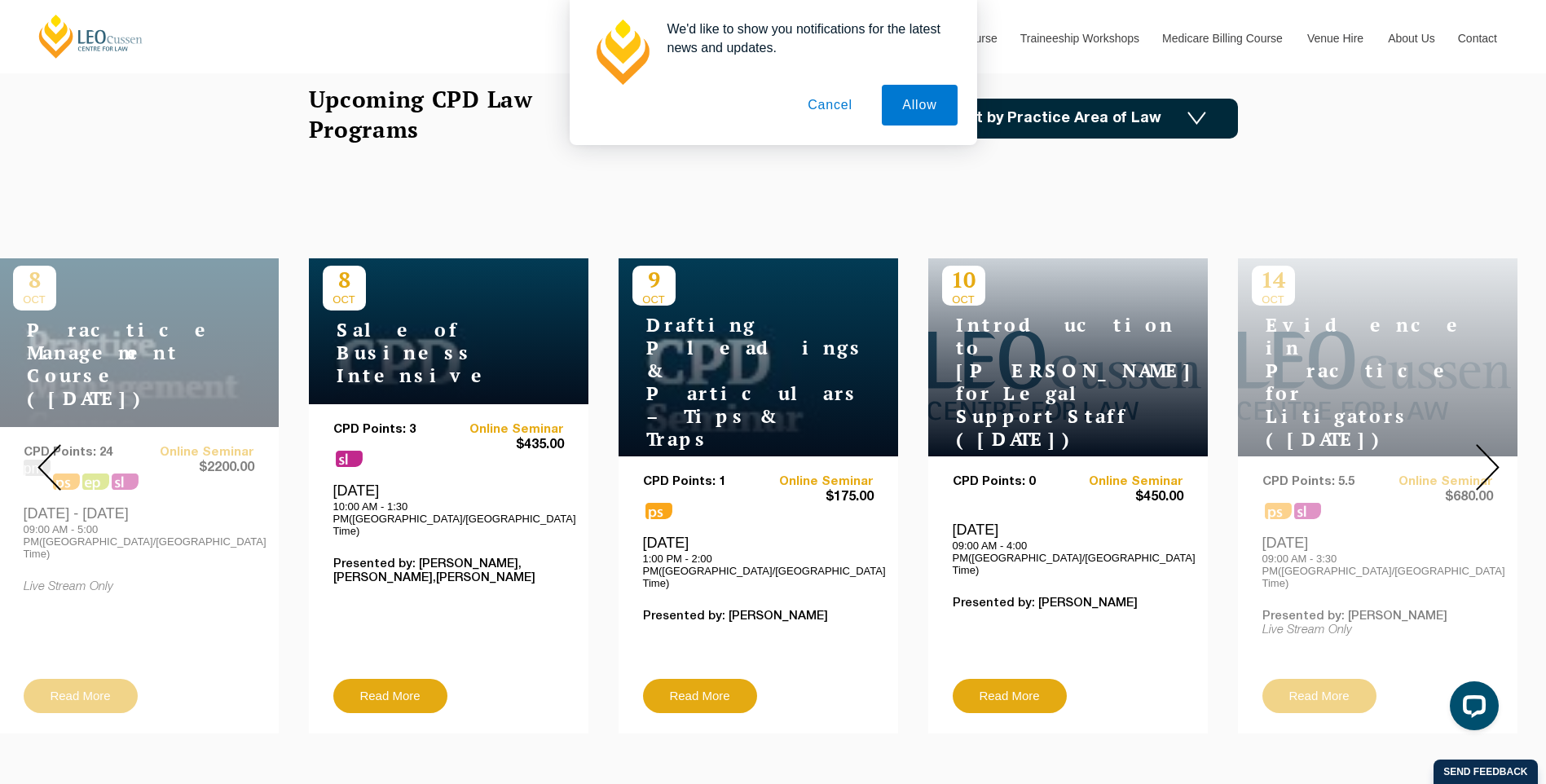
click at [1481, 456] on img at bounding box center [1488, 468] width 23 height 47
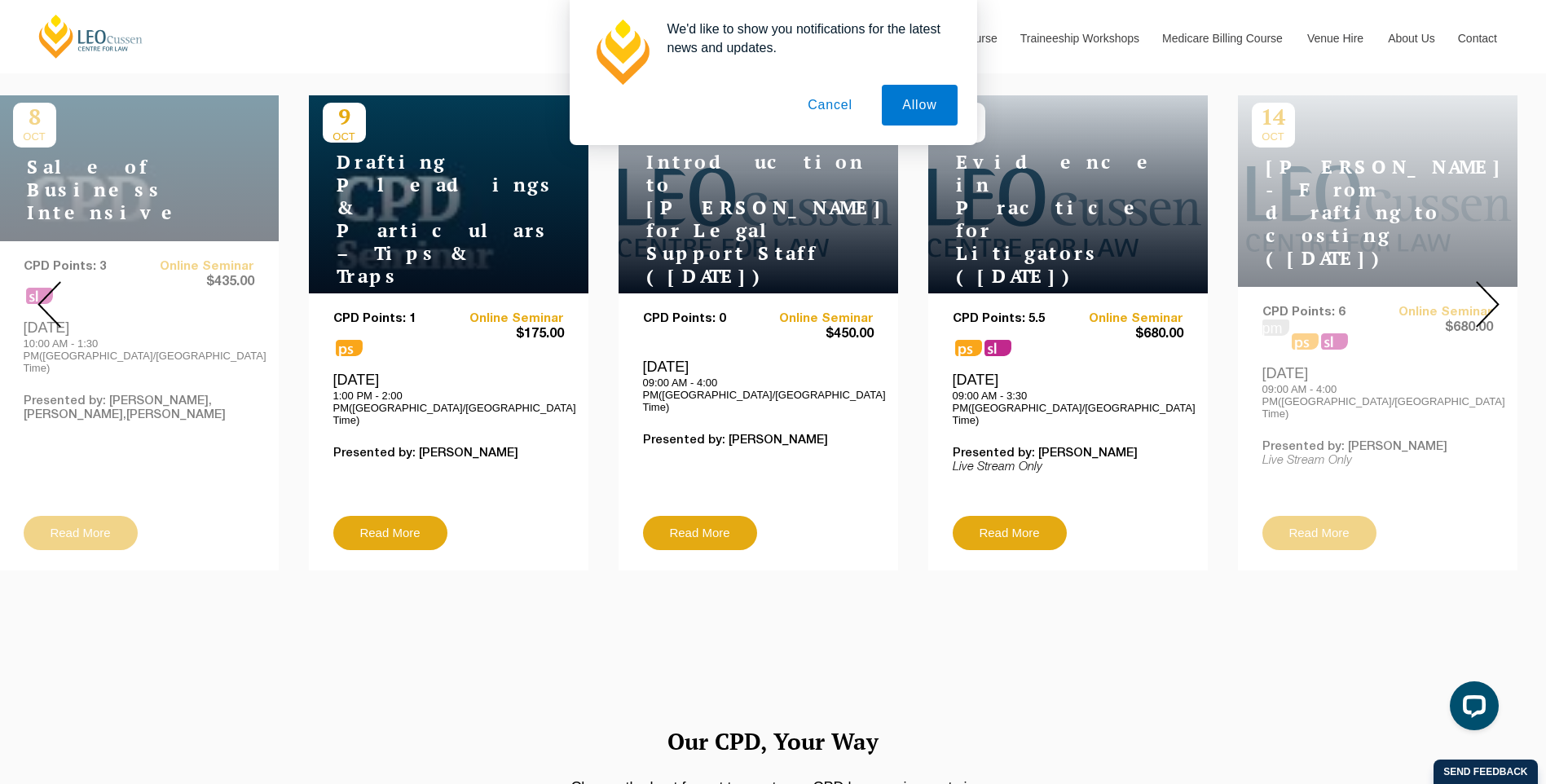
scroll to position [245, 0]
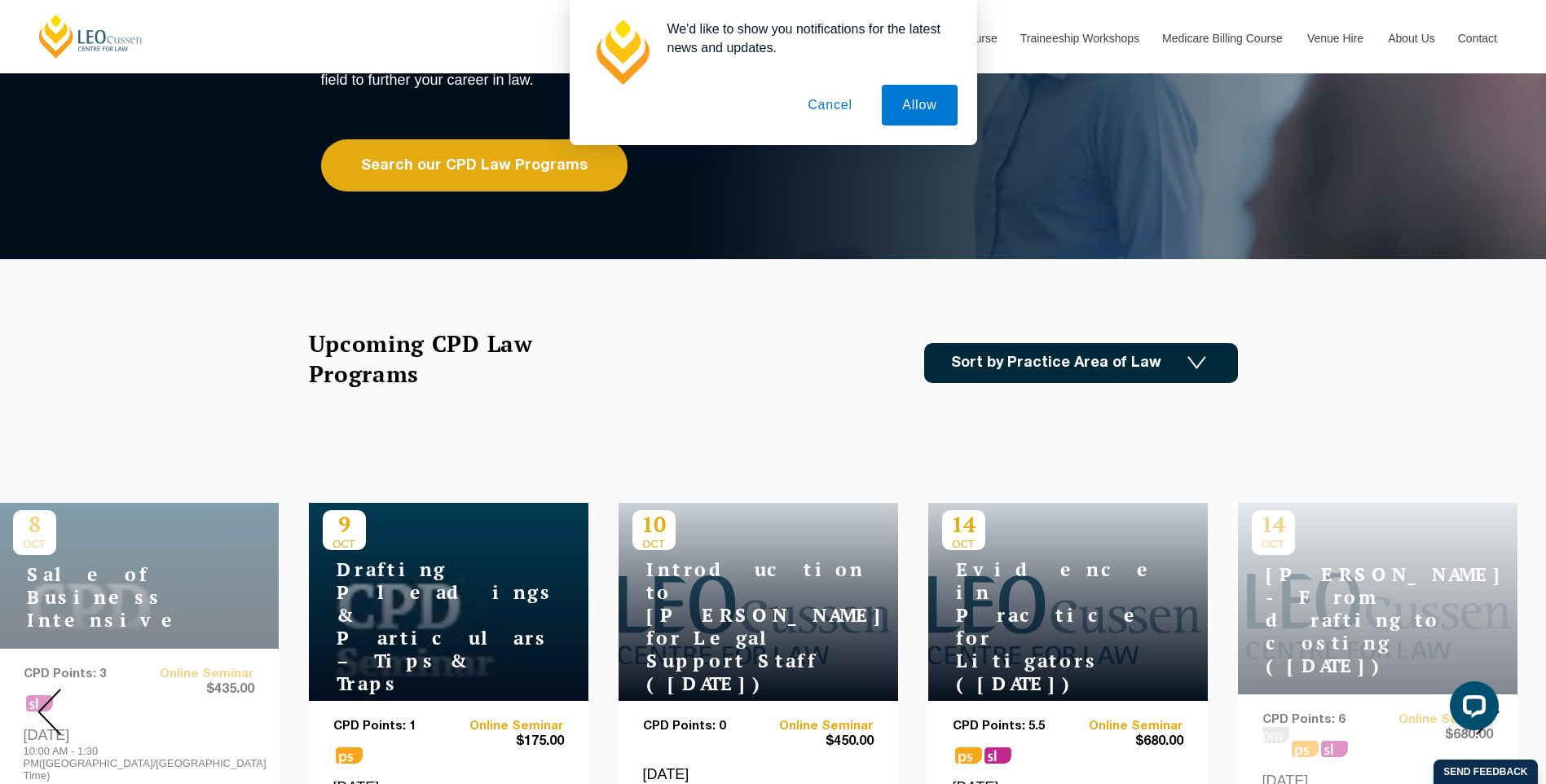
click at [1096, 371] on link "Sort by Practice Area of Law" at bounding box center [1081, 363] width 314 height 40
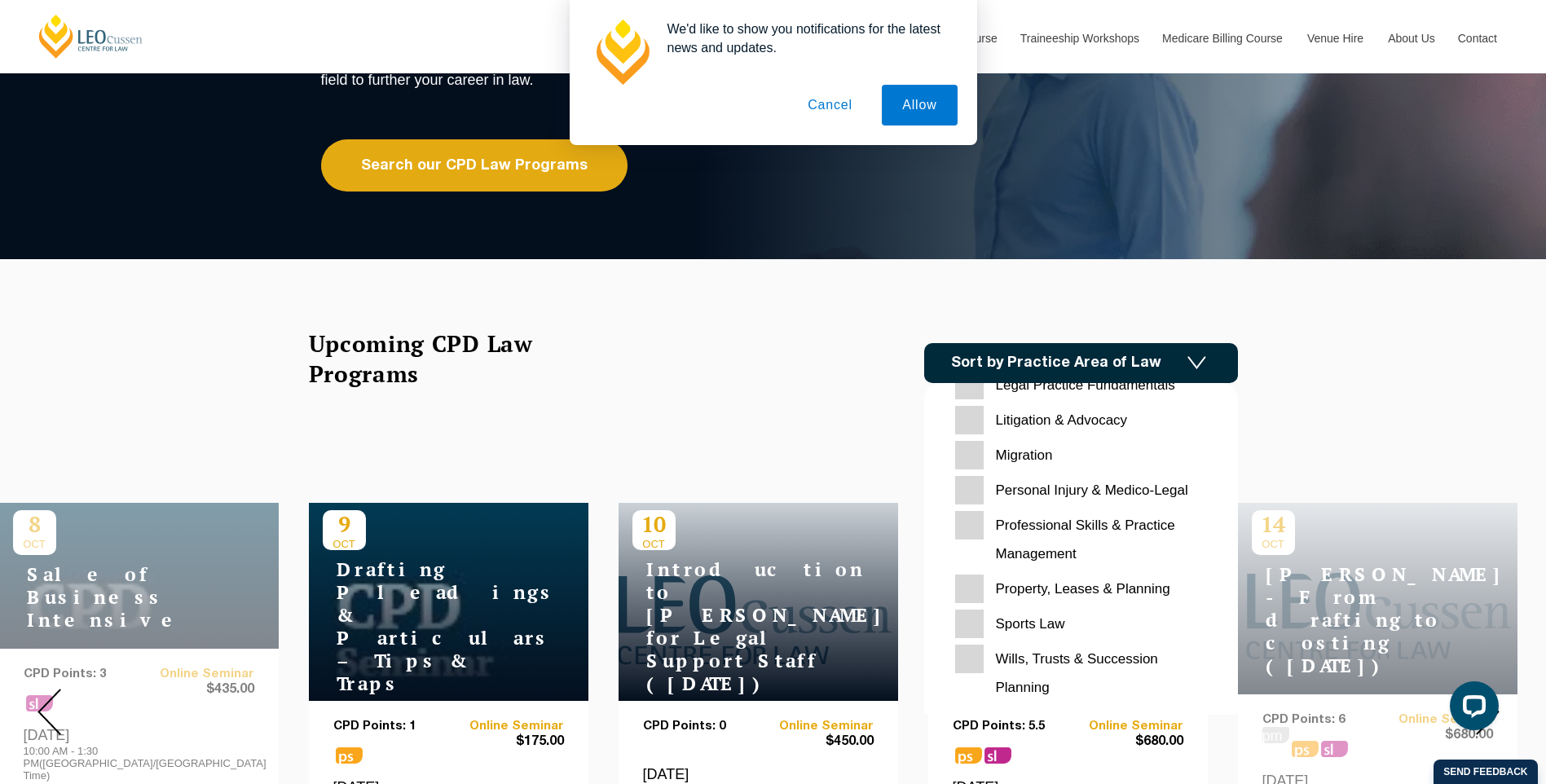
scroll to position [652, 0]
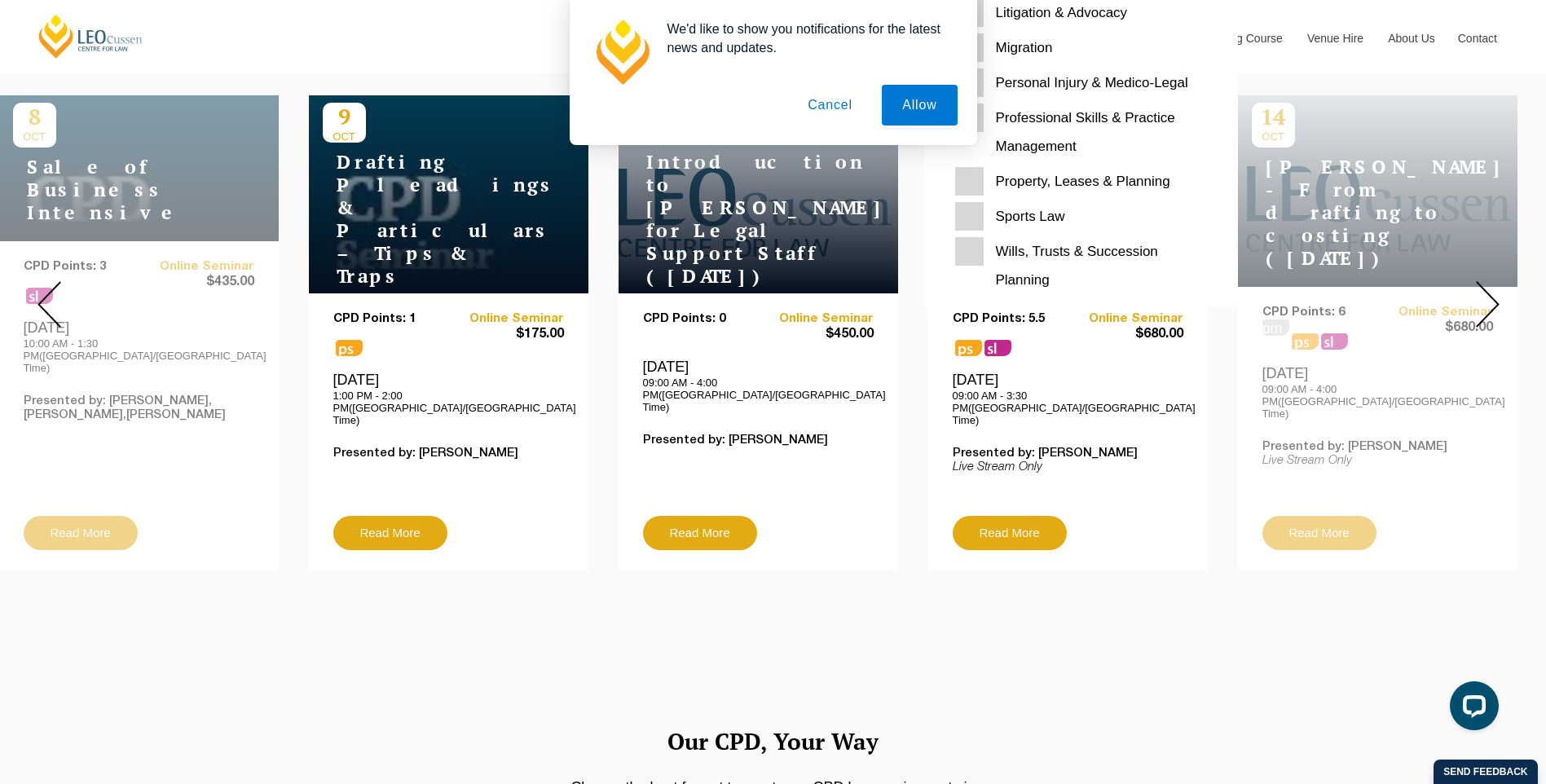
click at [1038, 245] on Planning "Wills, Trusts & Succession Planning" at bounding box center [1081, 265] width 252 height 57
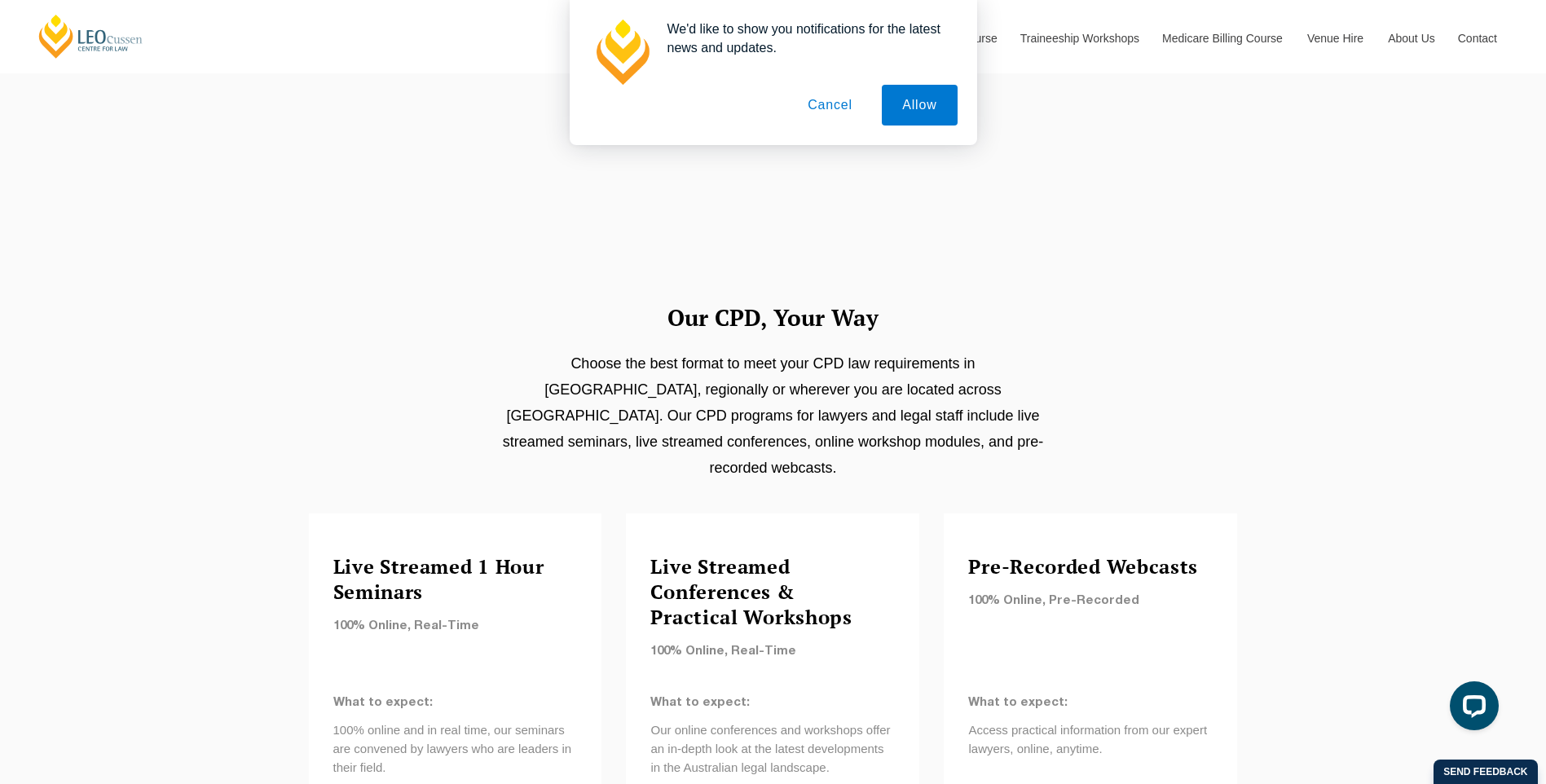
click at [833, 103] on button "Cancel" at bounding box center [830, 105] width 86 height 41
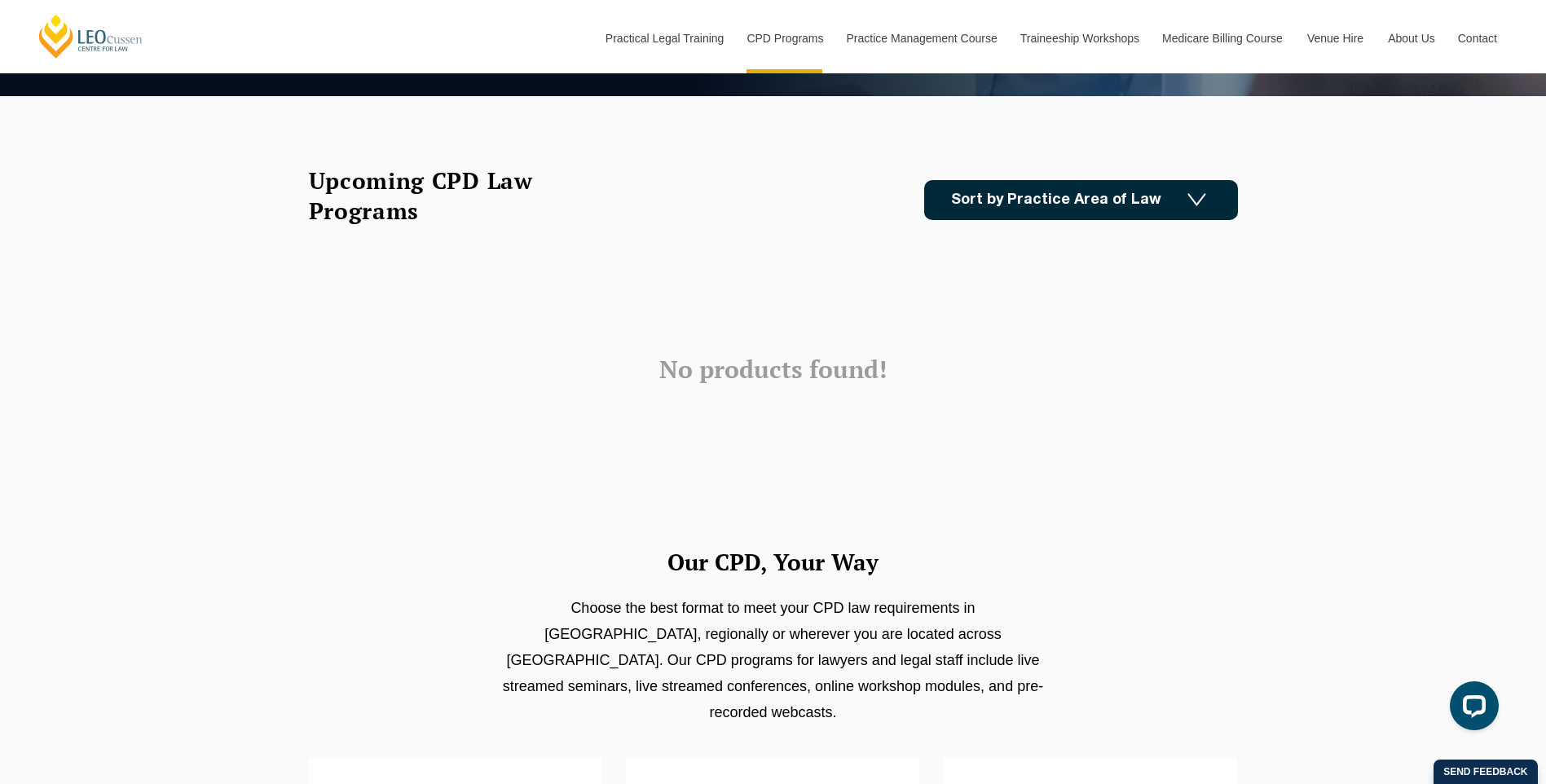
scroll to position [326, 0]
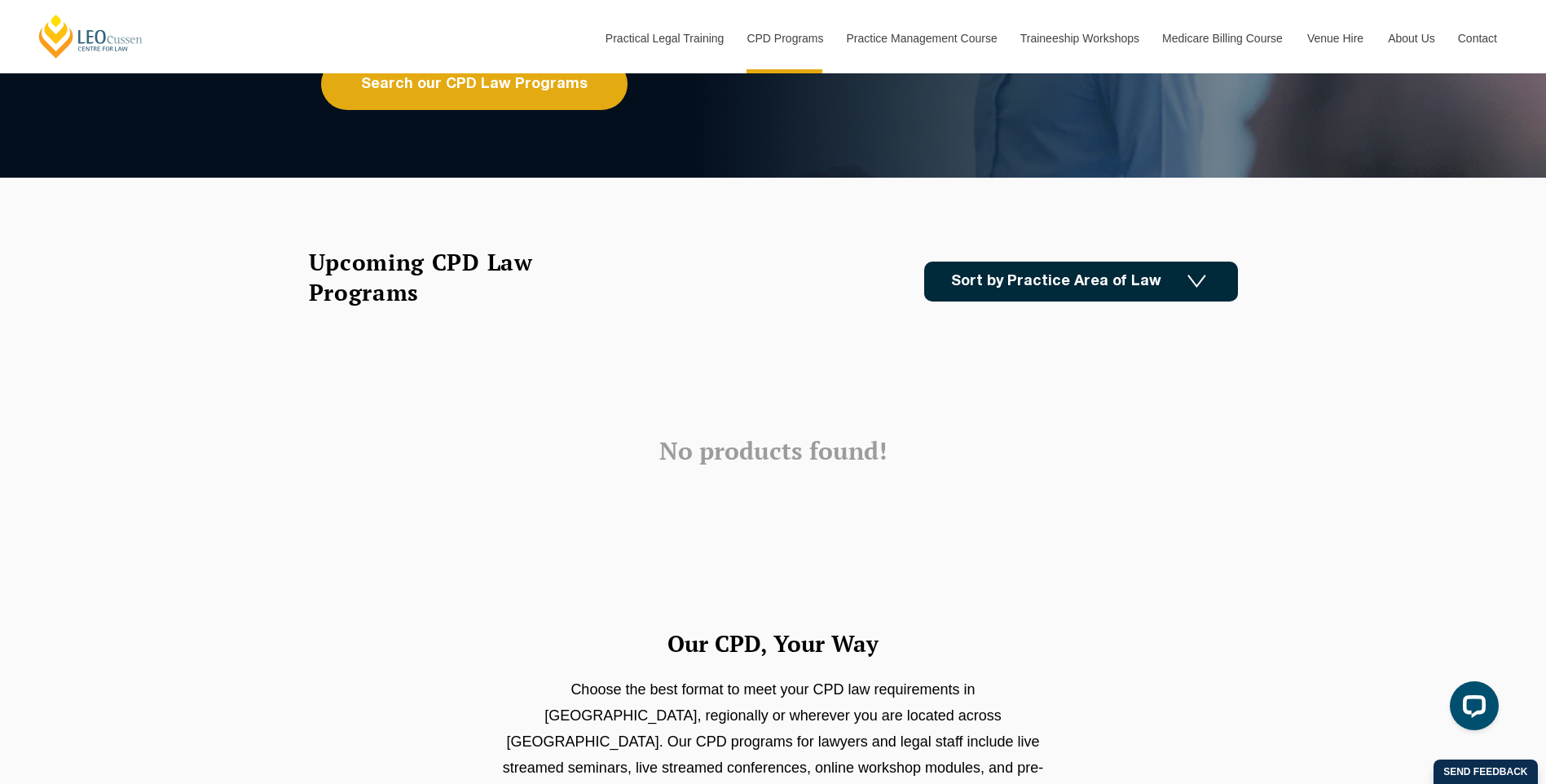
click at [1019, 271] on link "Sort by Practice Area of Law" at bounding box center [1081, 281] width 314 height 40
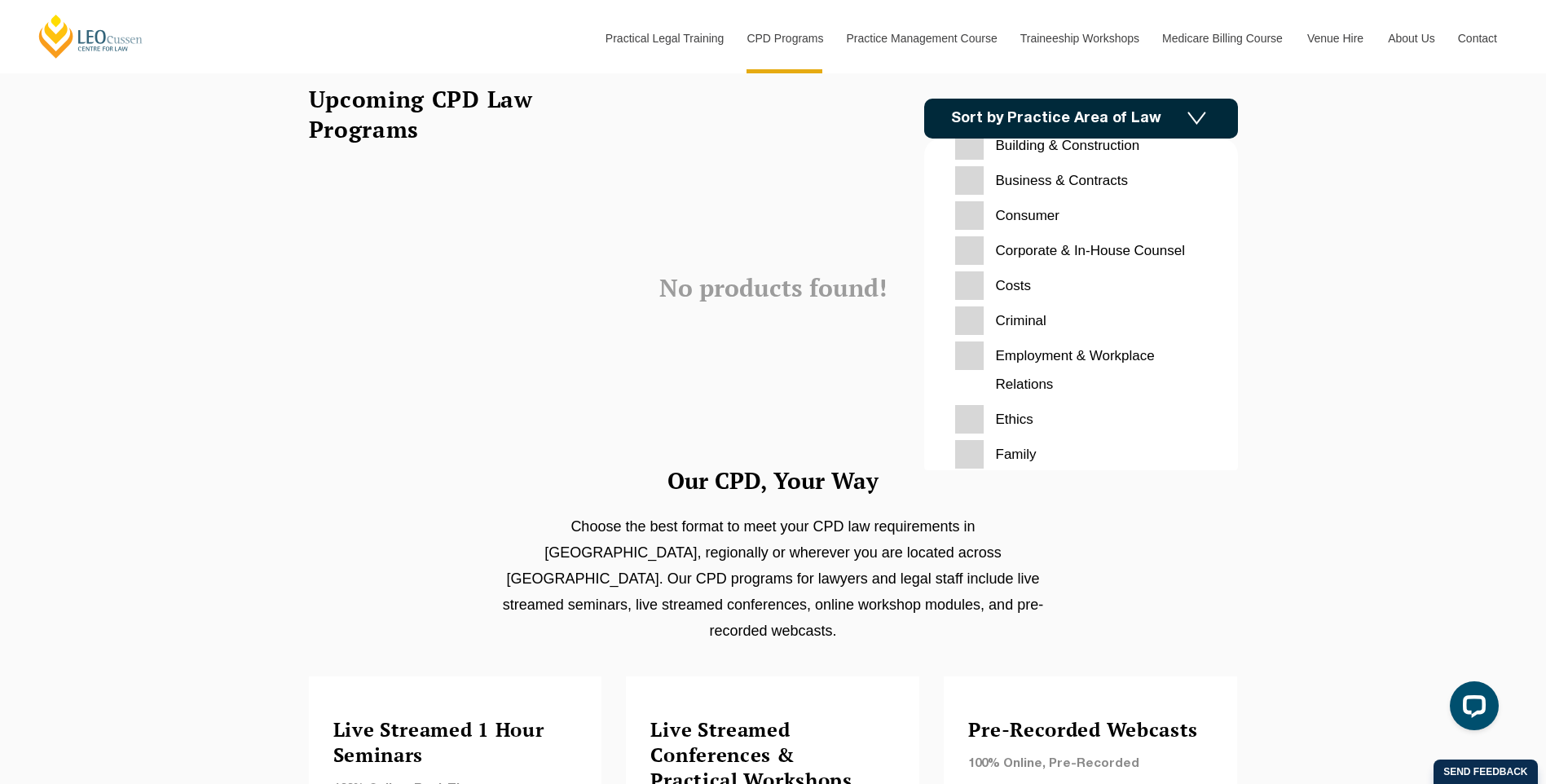
scroll to position [0, 0]
